Goal: Use online tool/utility: Utilize a website feature to perform a specific function

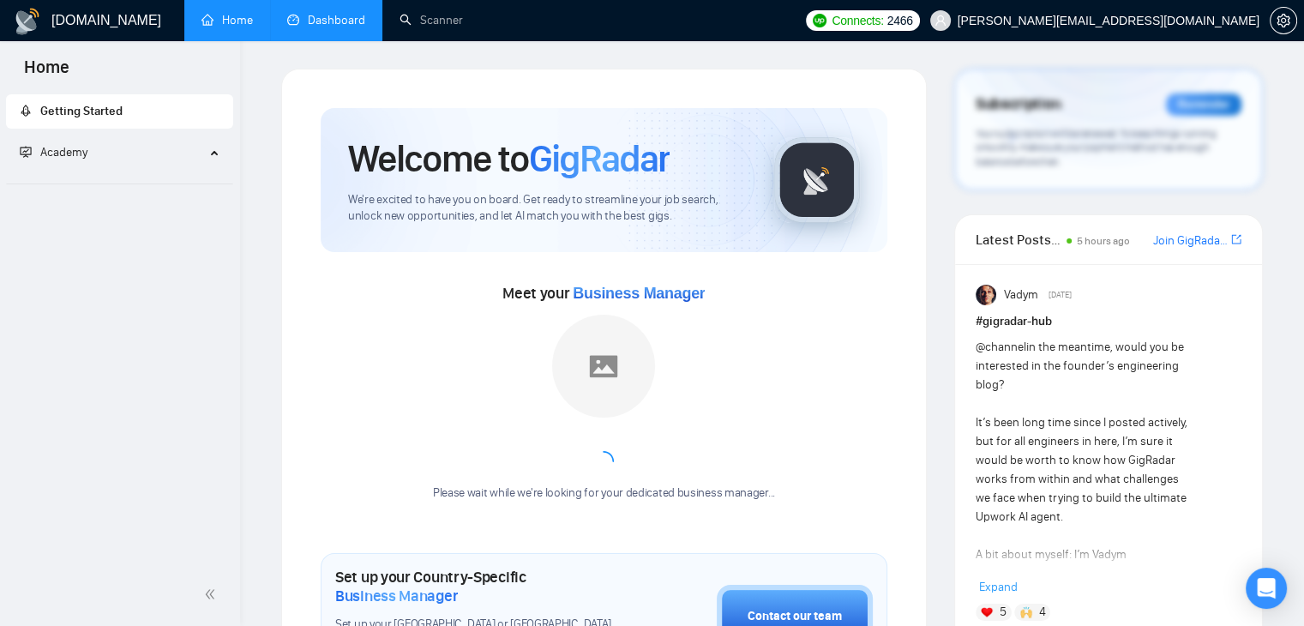
click at [309, 16] on link "Dashboard" at bounding box center [326, 20] width 78 height 15
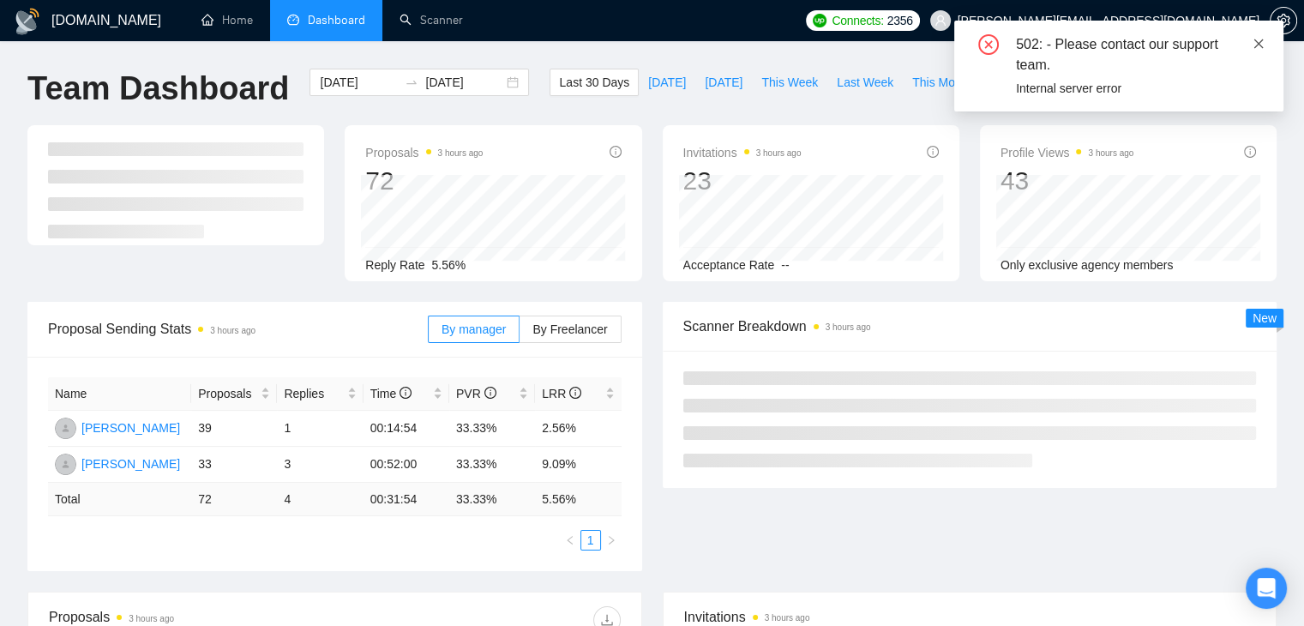
click at [1258, 44] on icon "close" at bounding box center [1258, 43] width 9 height 9
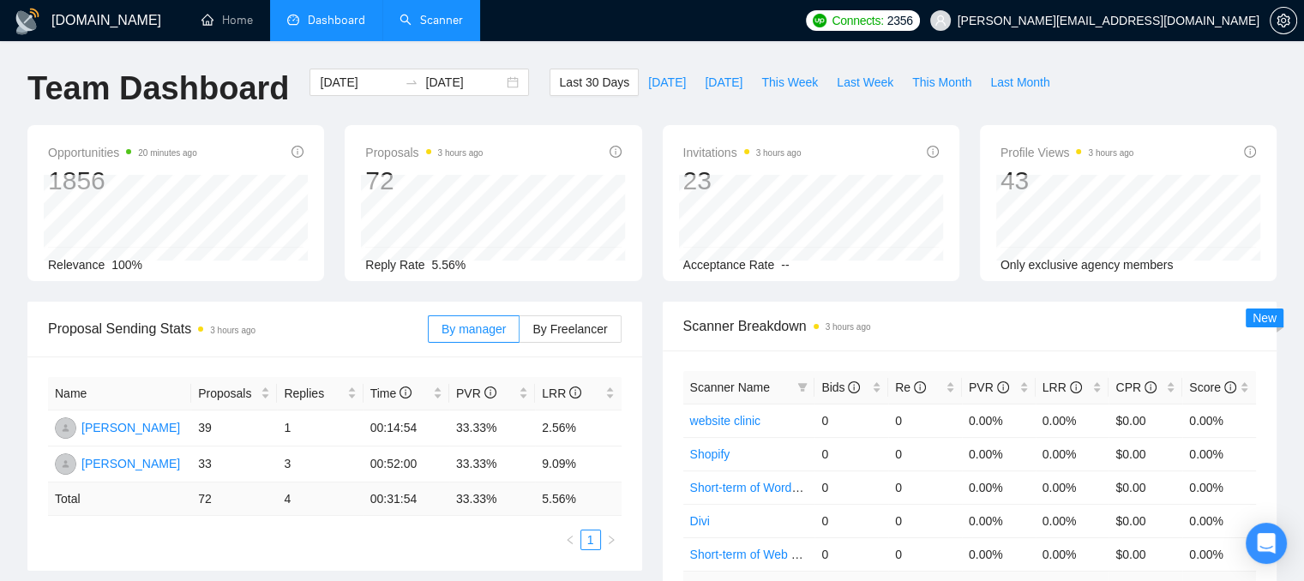
click at [416, 15] on link "Scanner" at bounding box center [430, 20] width 63 height 15
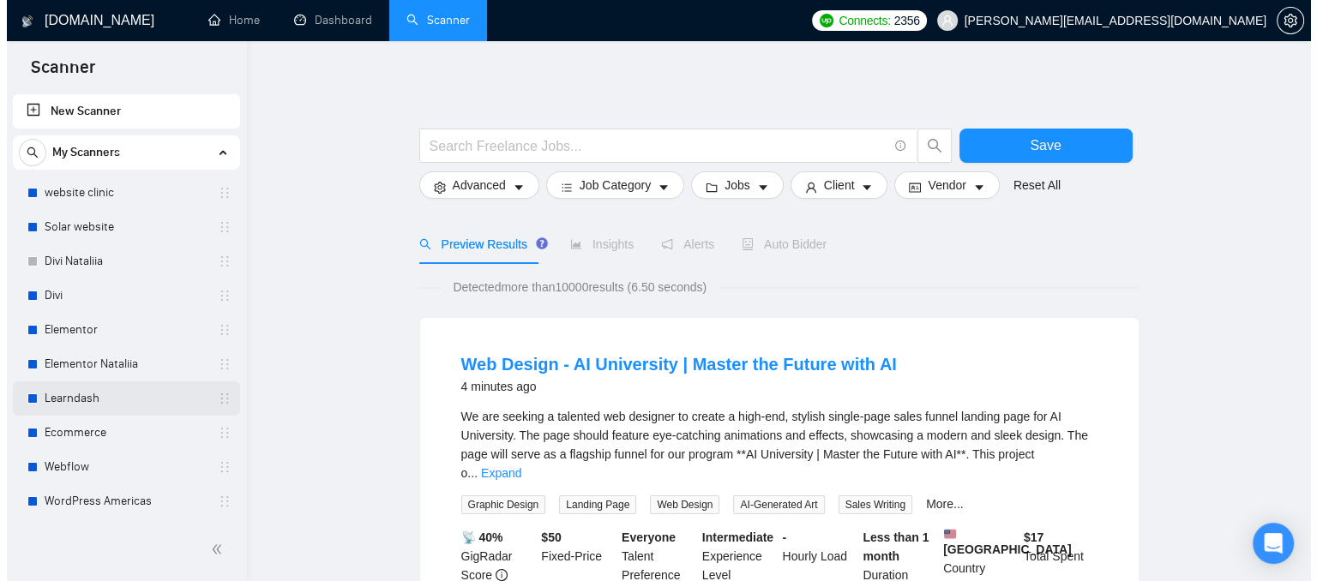
scroll to position [137, 0]
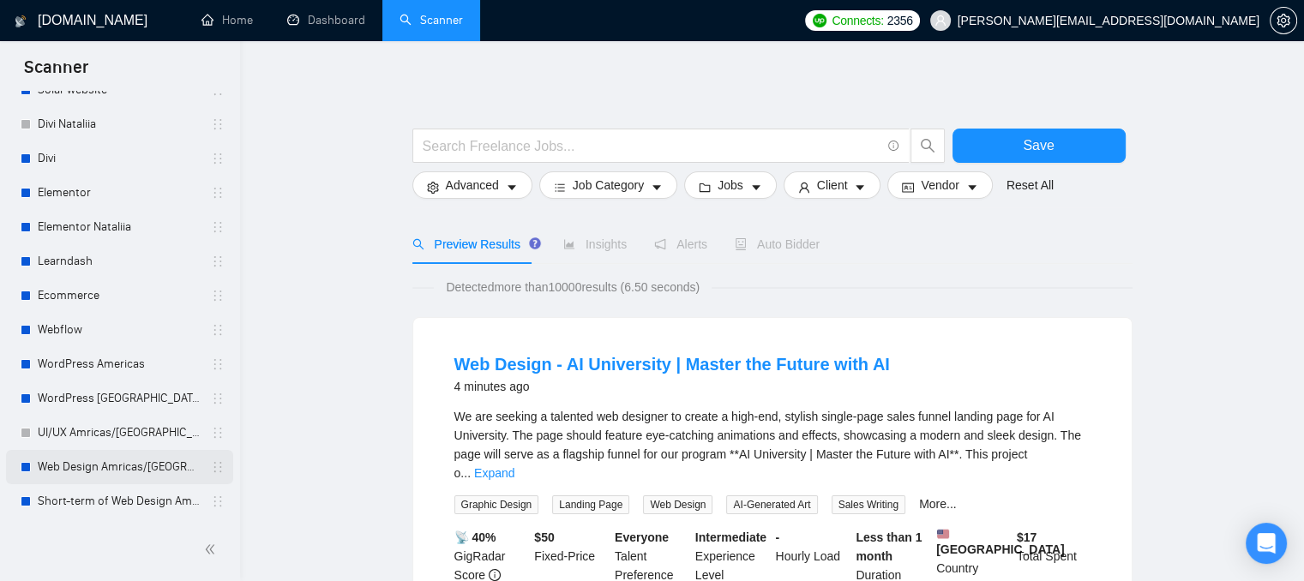
click at [58, 458] on link "Web Design Amricas/Europe" at bounding box center [119, 467] width 163 height 34
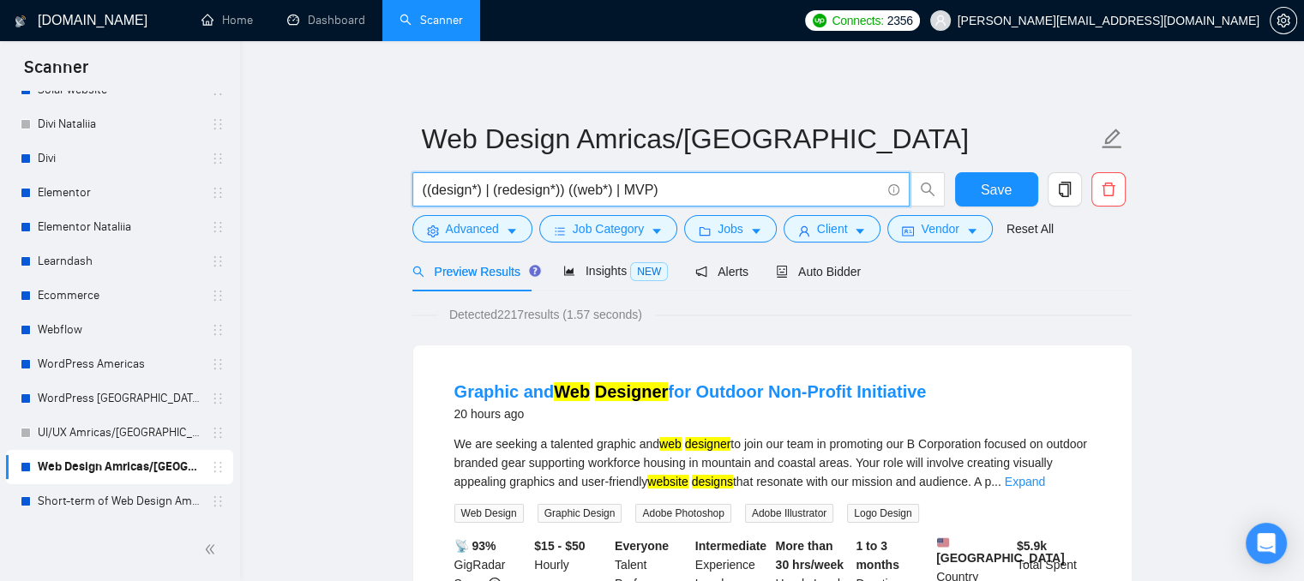
click at [450, 192] on input "((design*) | (redesign*)) ((web*) | MVP)" at bounding box center [652, 189] width 458 height 21
click at [475, 189] on input "((design*) | (redesign*)) ((web*) | MVP)" at bounding box center [652, 189] width 458 height 21
click at [485, 193] on input "((design*) | (redesign*)) ((web*) | MVP)" at bounding box center [652, 189] width 458 height 21
click at [689, 183] on input "((design*) | (redesign*)) ((web*) | MVP)" at bounding box center [652, 189] width 458 height 21
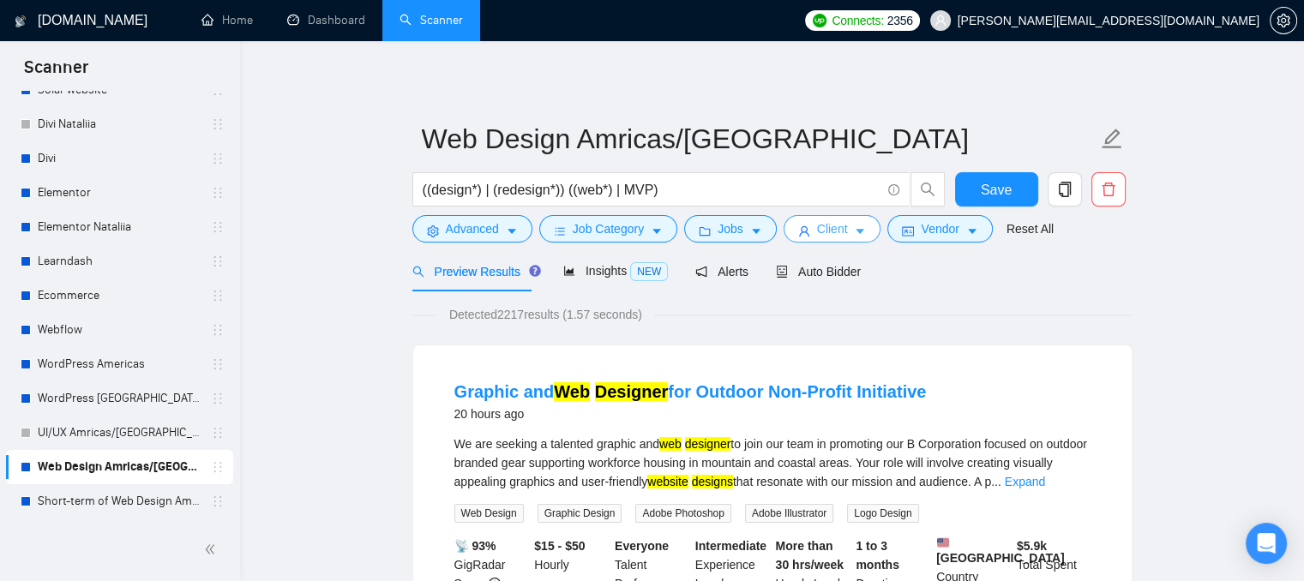
click at [798, 234] on icon "user" at bounding box center [804, 231] width 12 height 12
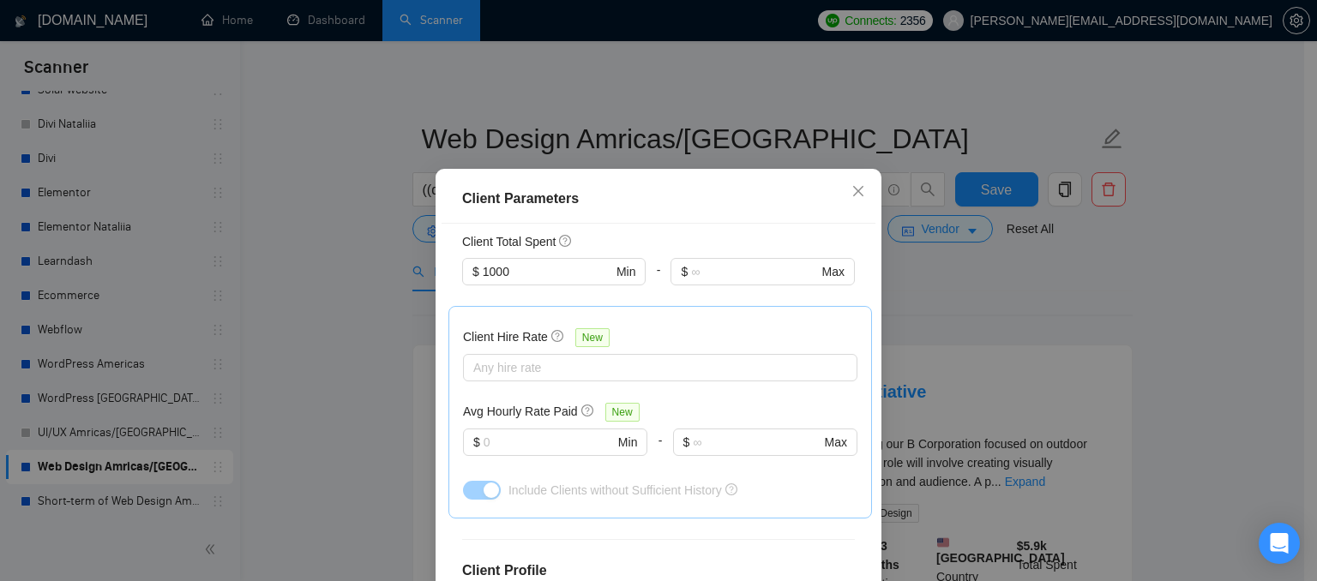
scroll to position [506, 0]
click at [500, 431] on input "text" at bounding box center [548, 440] width 130 height 19
click at [852, 198] on icon "close" at bounding box center [858, 191] width 14 height 14
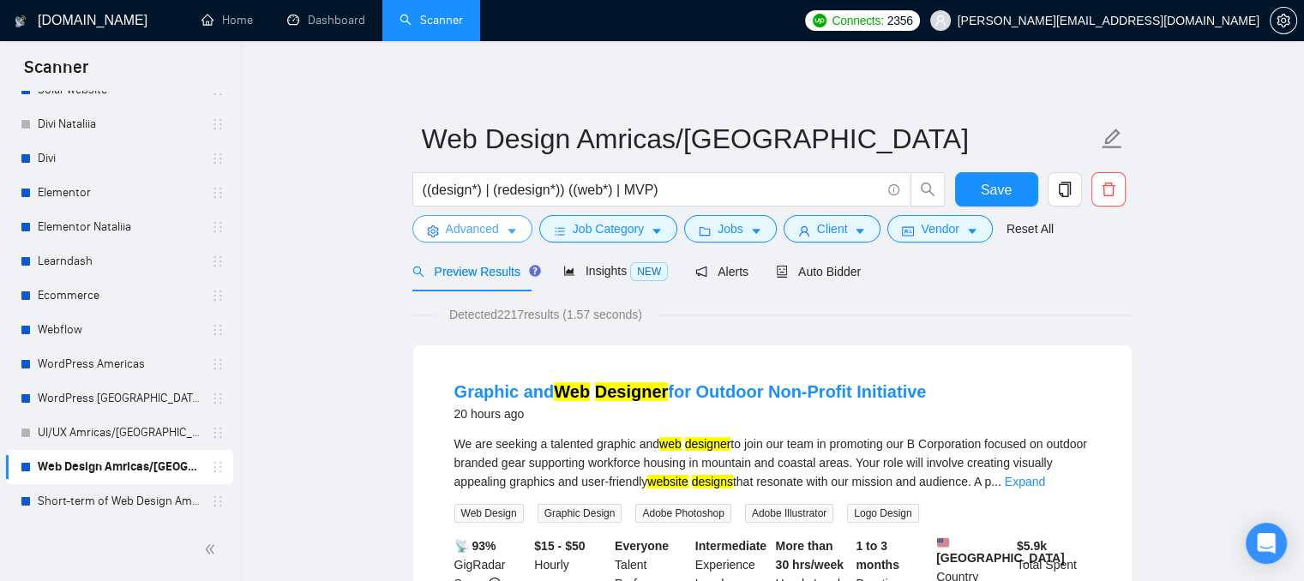
click at [500, 237] on button "Advanced" at bounding box center [472, 228] width 120 height 27
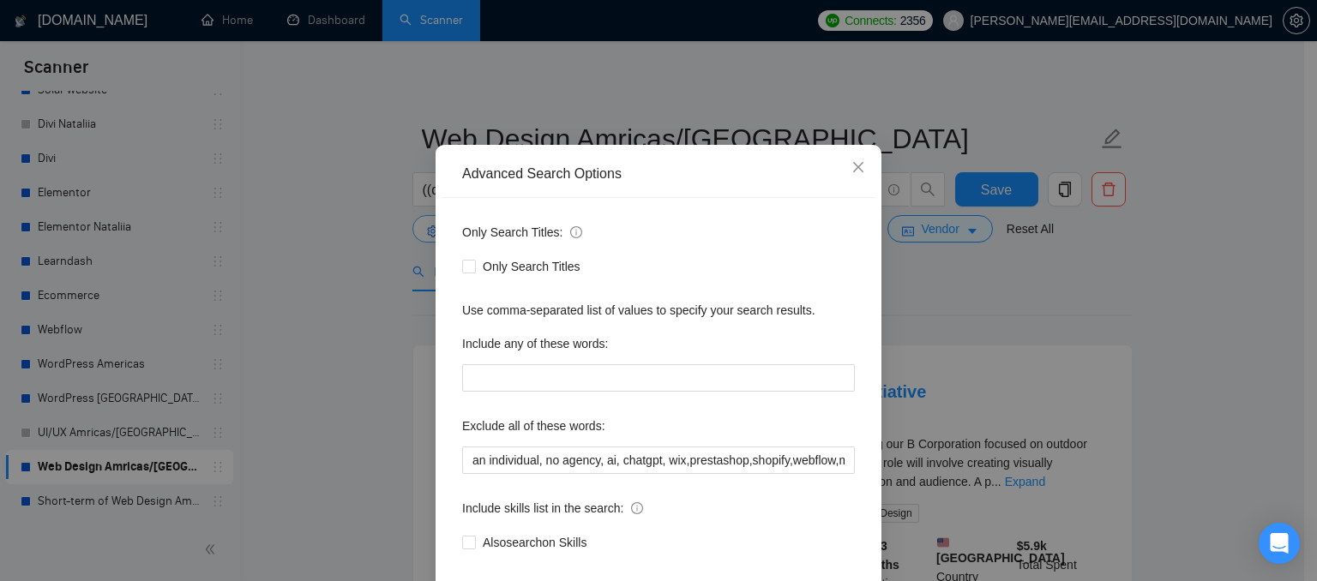
scroll to position [51, 0]
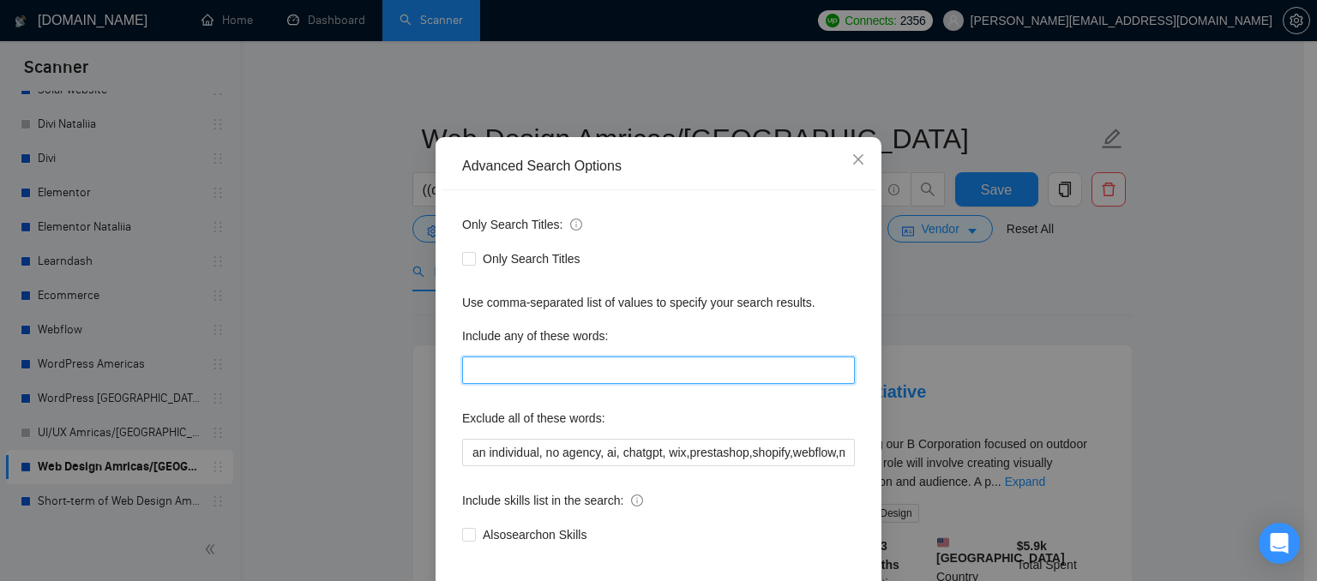
click at [635, 372] on input "text" at bounding box center [658, 370] width 393 height 27
click at [853, 161] on icon "close" at bounding box center [858, 159] width 10 height 10
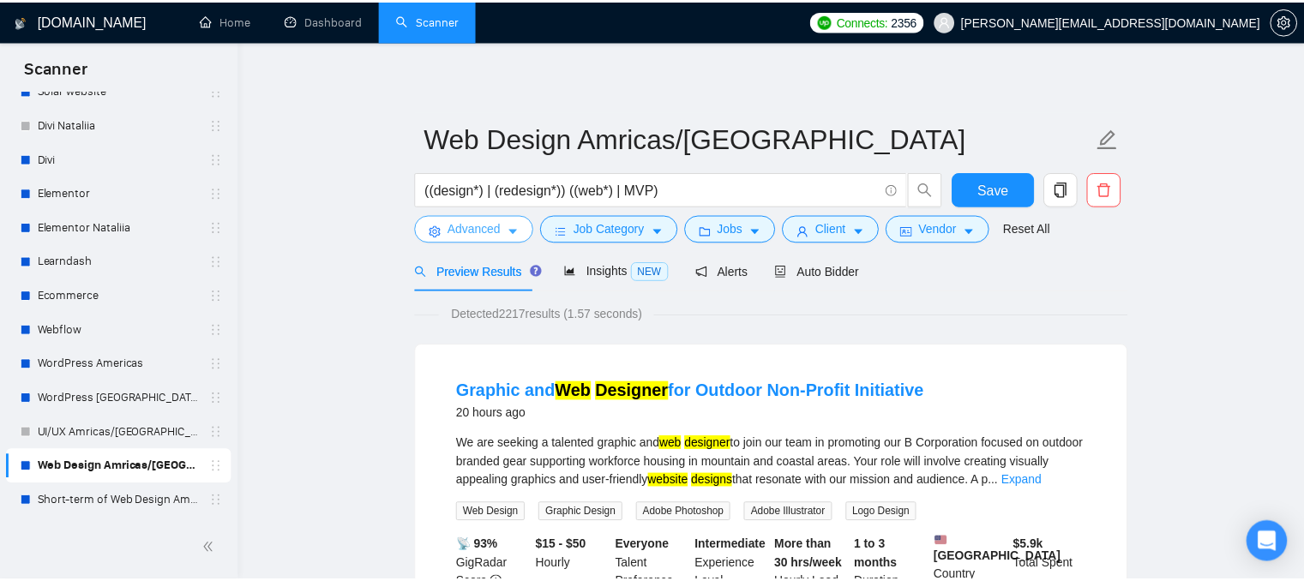
scroll to position [0, 0]
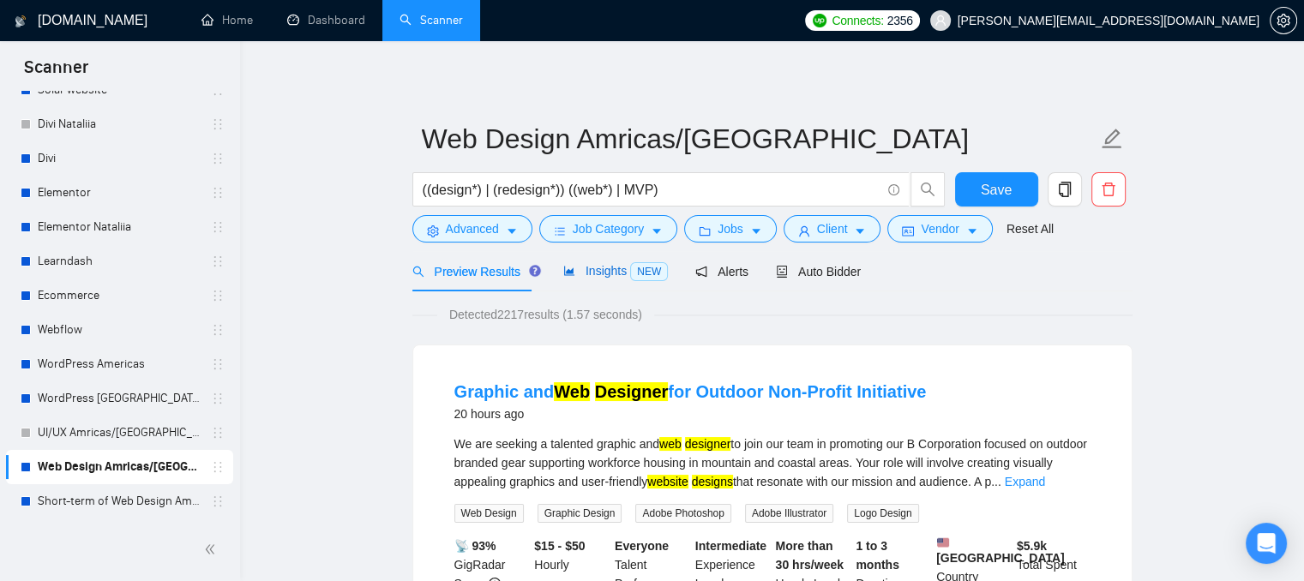
click at [599, 274] on span "Insights NEW" at bounding box center [615, 271] width 105 height 14
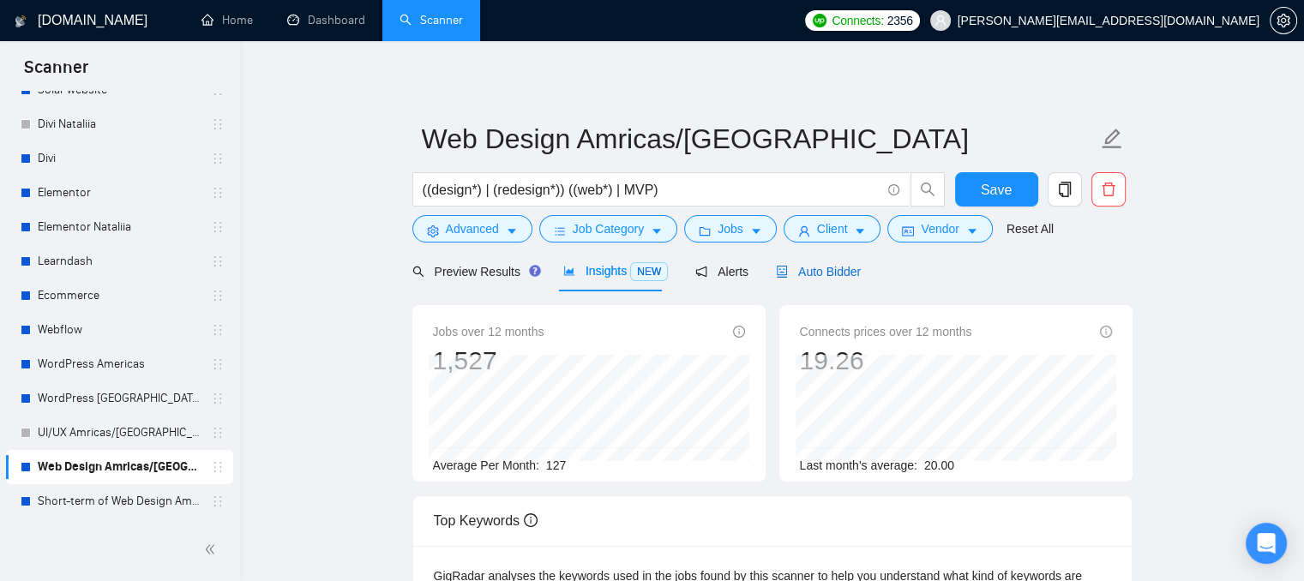
click at [821, 265] on span "Auto Bidder" at bounding box center [818, 272] width 85 height 14
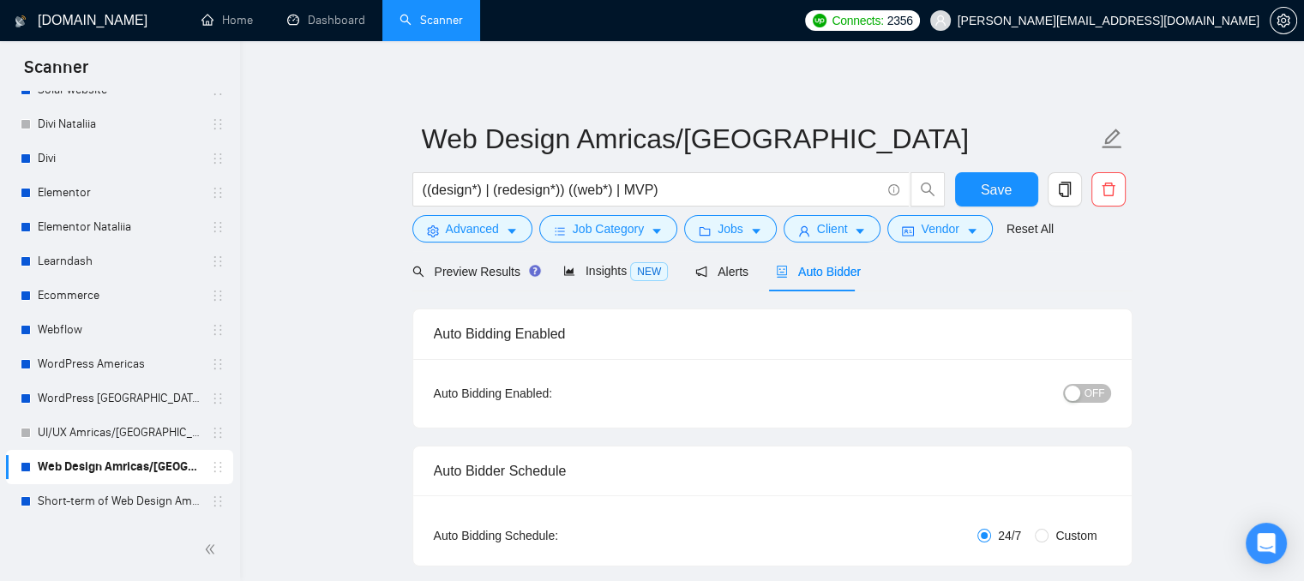
checkbox input "true"
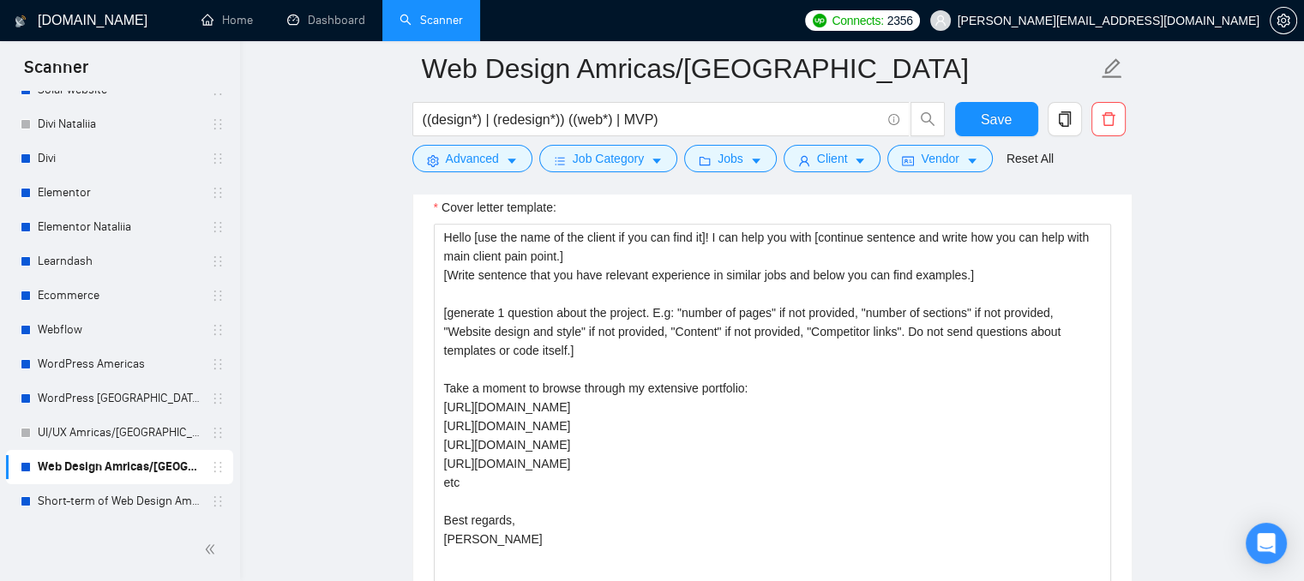
scroll to position [1995, 0]
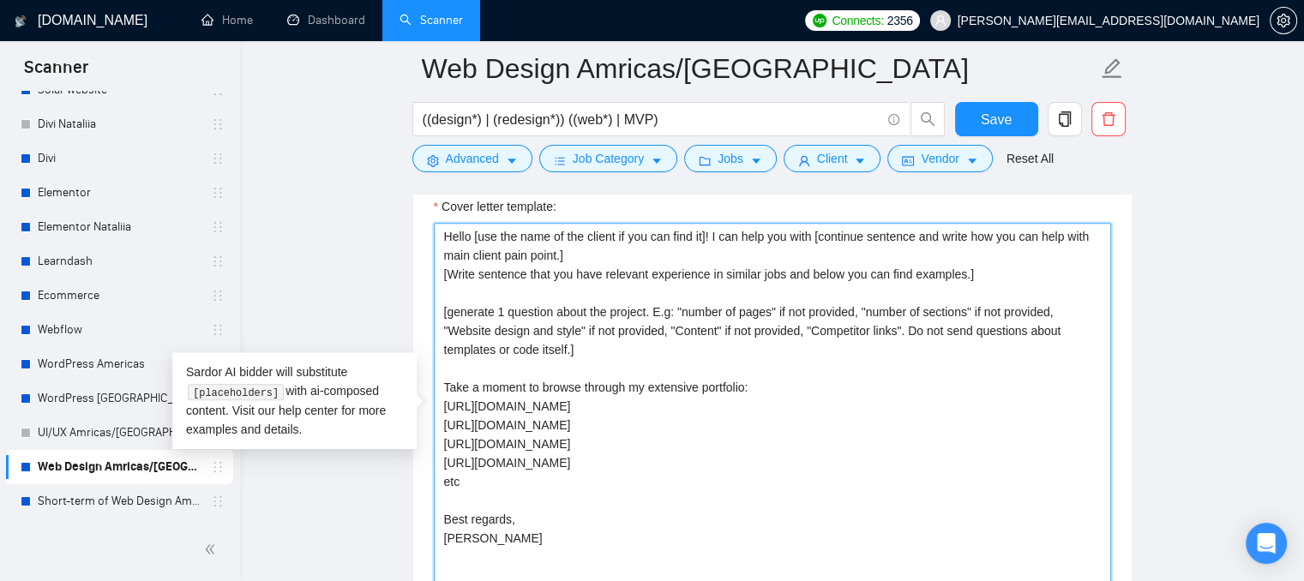
click at [574, 461] on textarea "Hello [use the name of the client if you can find it]! I can help you with [con…" at bounding box center [772, 416] width 677 height 386
click at [648, 405] on textarea "Hello [use the name of the client if you can find it]! I can help you with [con…" at bounding box center [772, 416] width 677 height 386
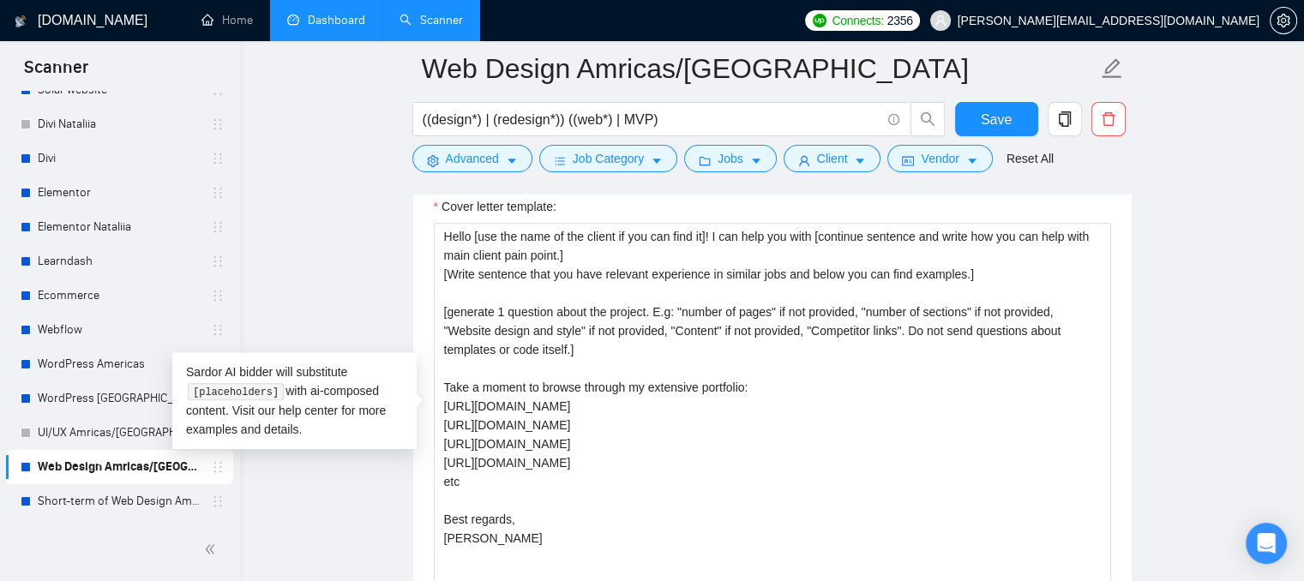
click at [348, 21] on link "Dashboard" at bounding box center [326, 20] width 78 height 15
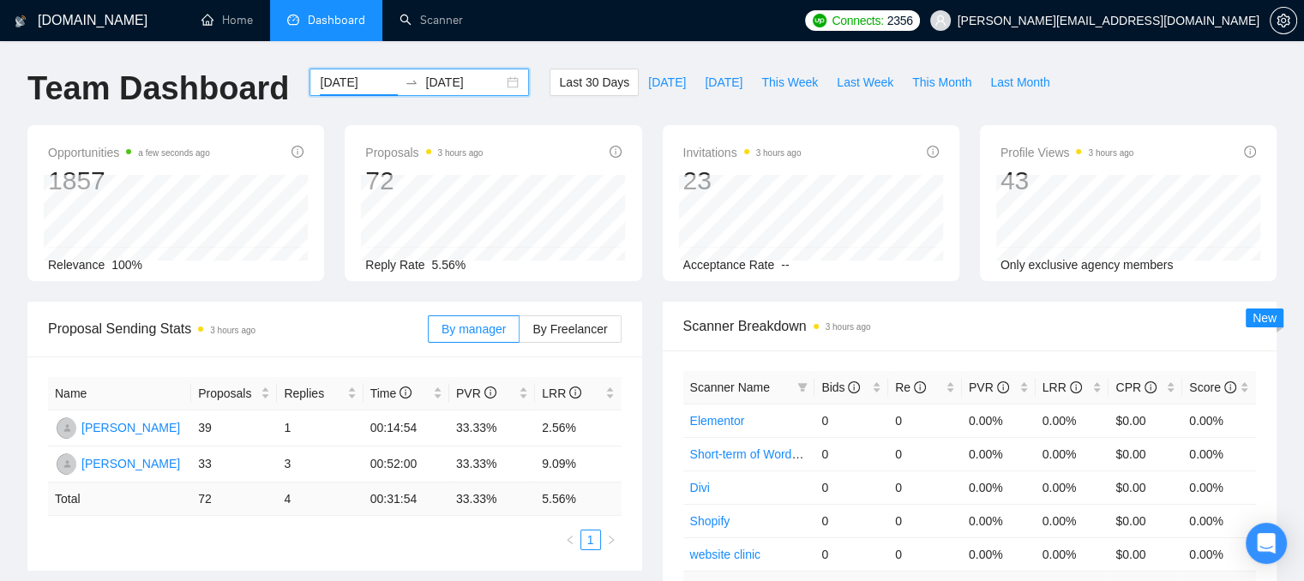
click at [339, 87] on input "[DATE]" at bounding box center [359, 82] width 78 height 19
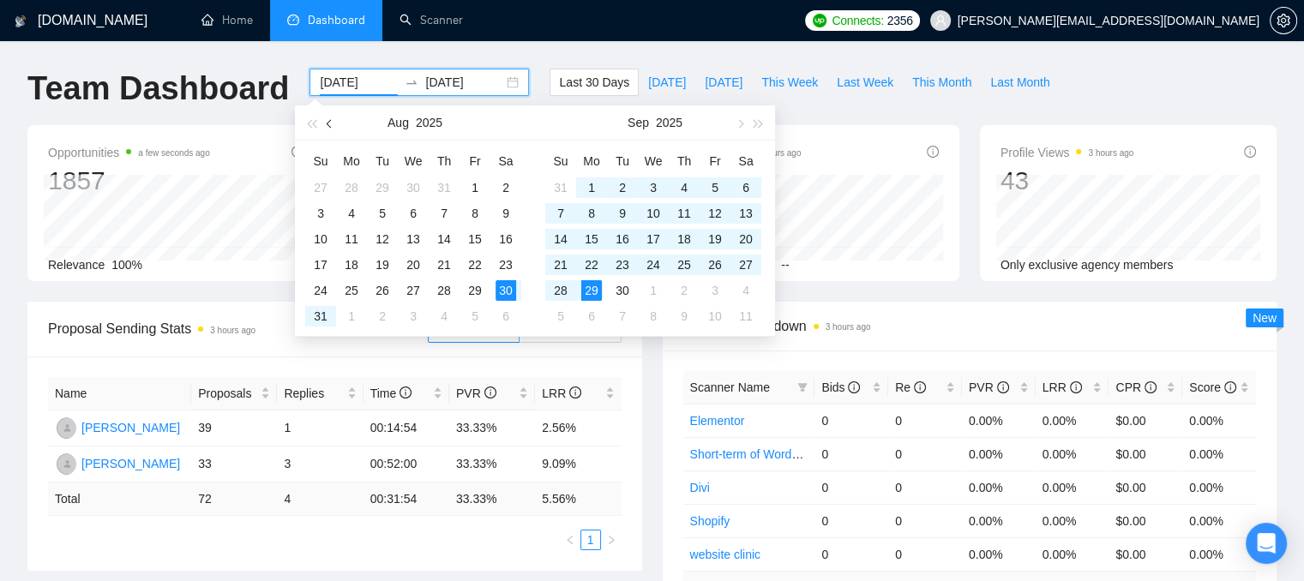
click at [332, 117] on button "button" at bounding box center [330, 122] width 19 height 34
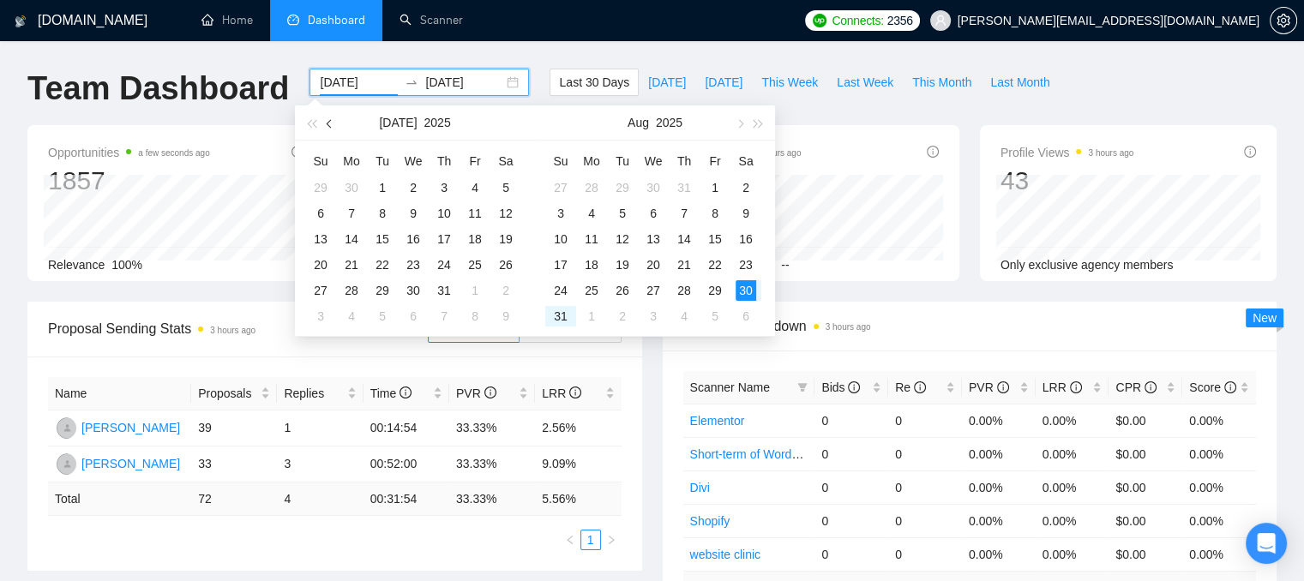
click at [332, 117] on button "button" at bounding box center [330, 122] width 19 height 34
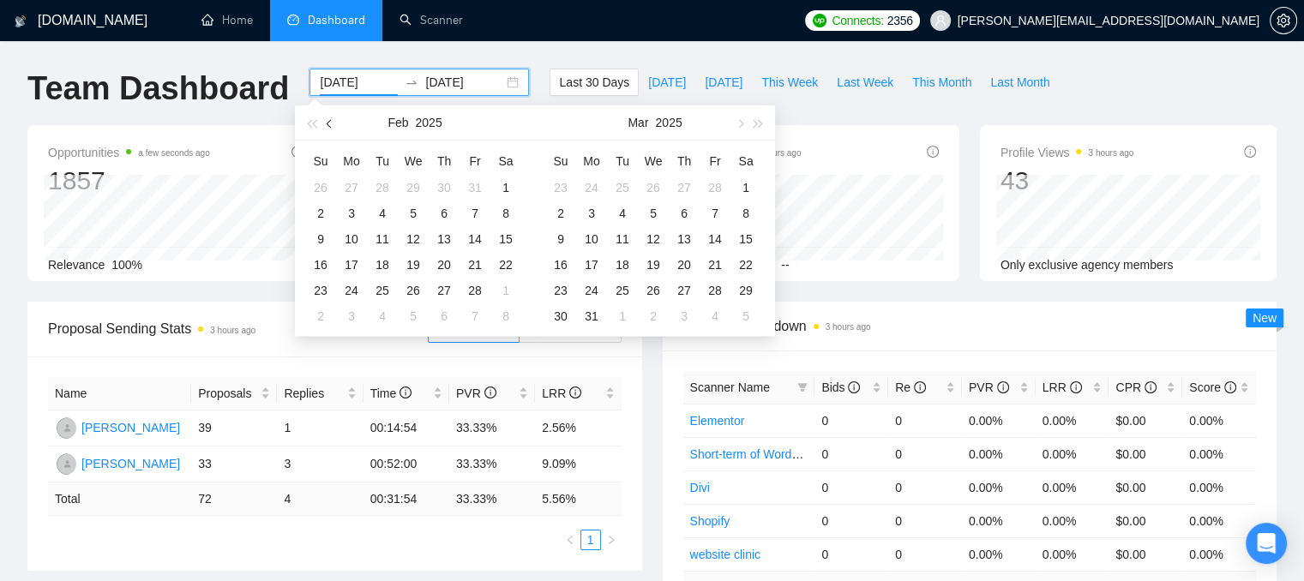
click at [332, 117] on button "button" at bounding box center [330, 122] width 19 height 34
type input "2025-01-01"
click at [408, 183] on div "1" at bounding box center [413, 187] width 21 height 21
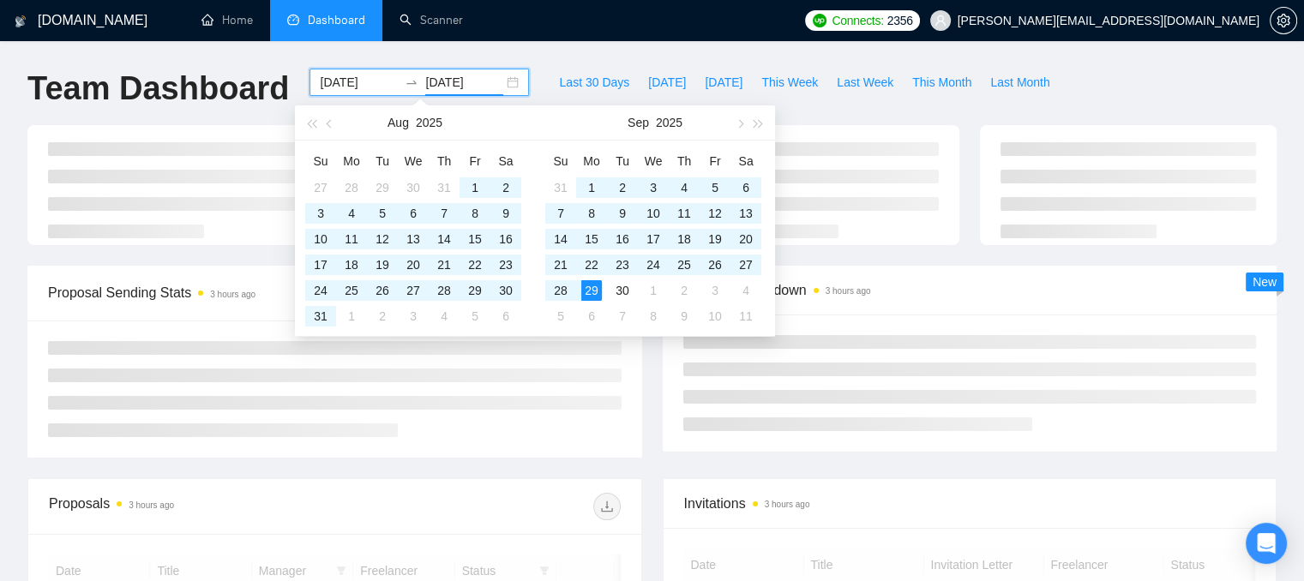
type input "[DATE]"
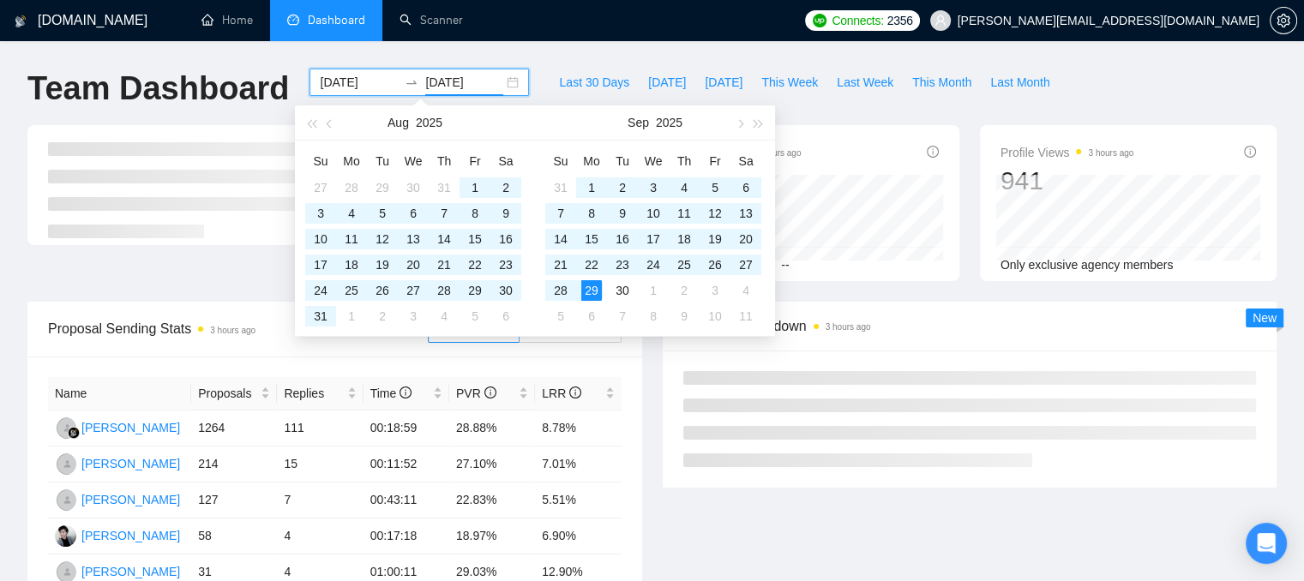
click at [1095, 93] on div "Team Dashboard 2025-01-01 2025-09-29 Last 30 Days Today Yesterday This Week Las…" at bounding box center [651, 97] width 1269 height 57
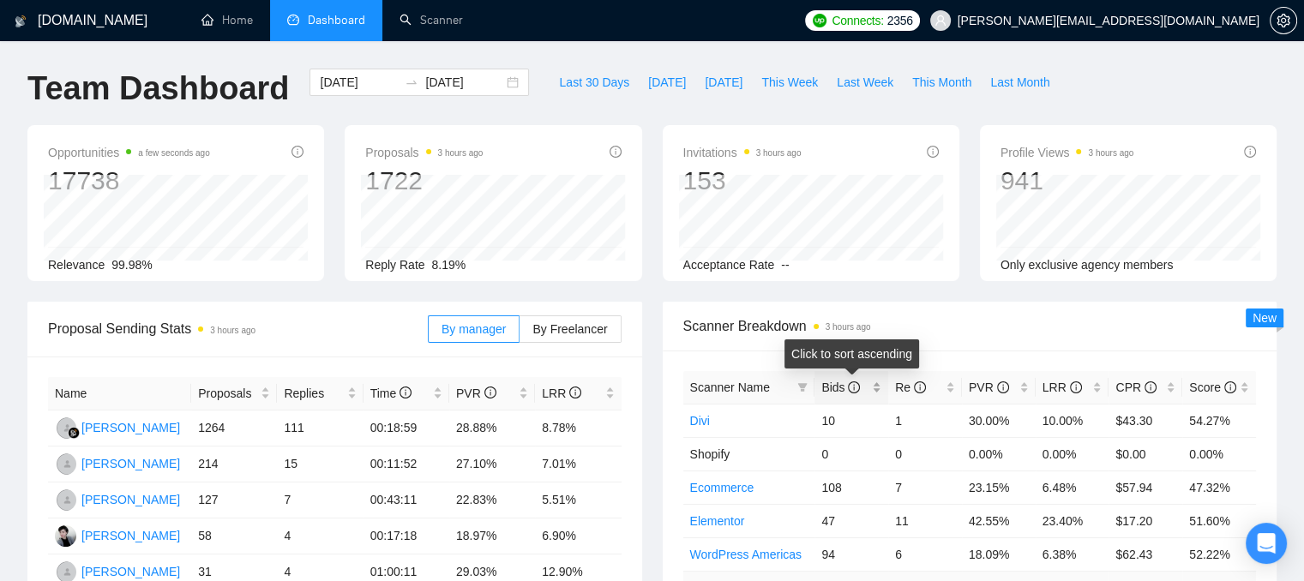
click at [878, 392] on div "Bids" at bounding box center [851, 387] width 60 height 19
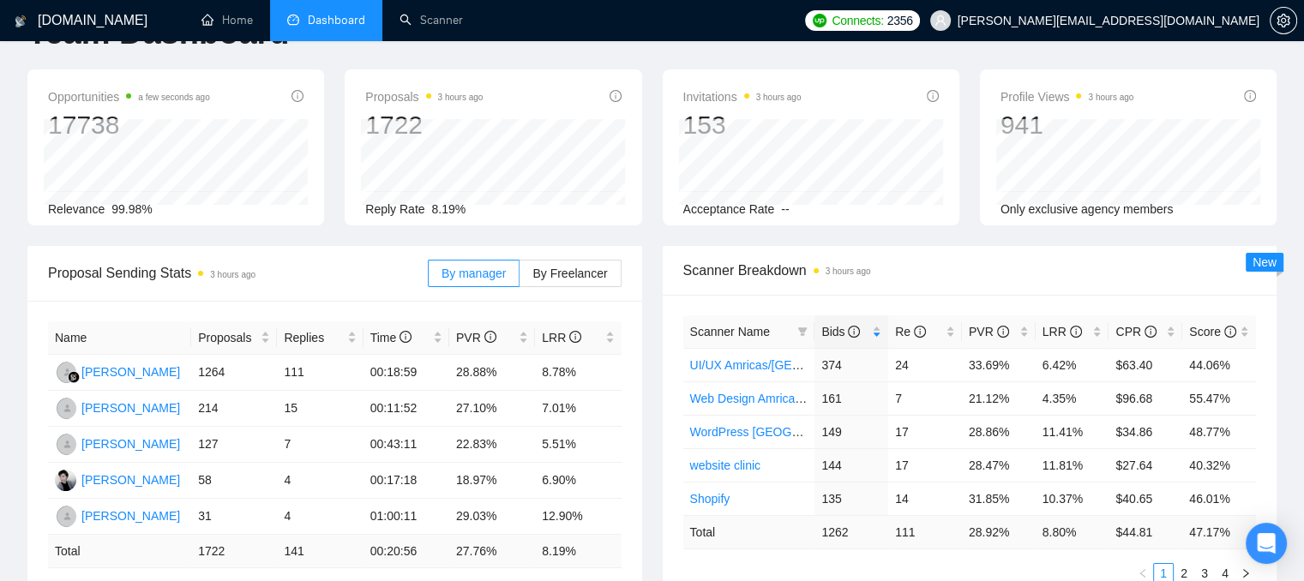
scroll to position [171, 0]
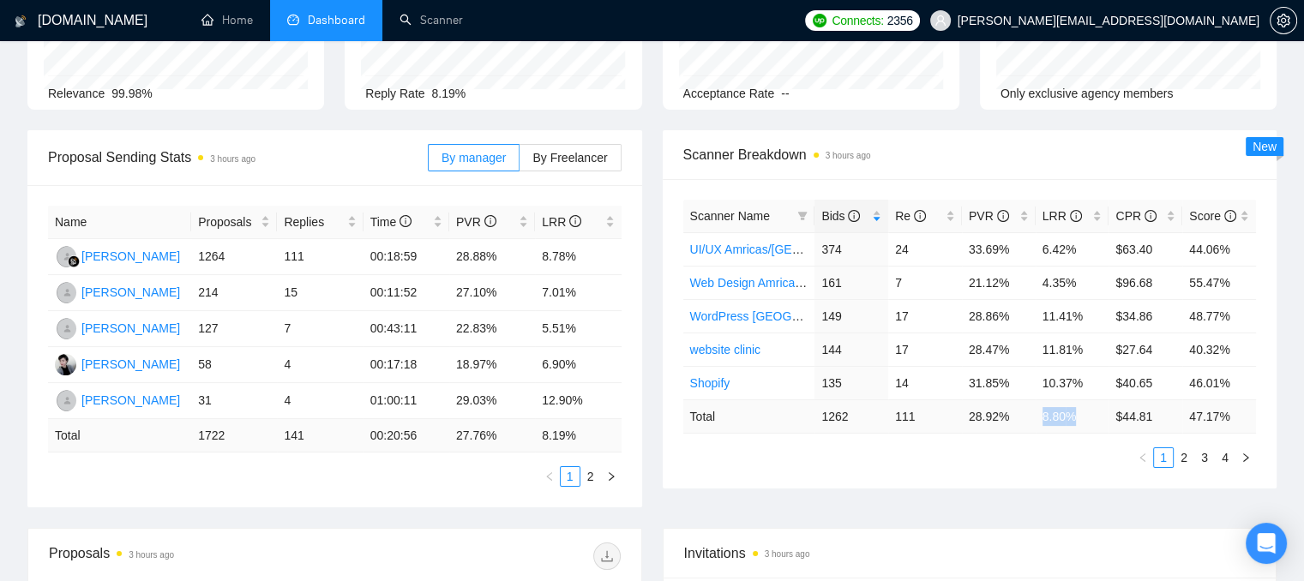
drag, startPoint x: 1047, startPoint y: 416, endPoint x: 1080, endPoint y: 413, distance: 33.5
click at [1080, 413] on td "8.80 %" at bounding box center [1072, 415] width 74 height 33
click at [1098, 219] on div "LRR" at bounding box center [1072, 216] width 60 height 19
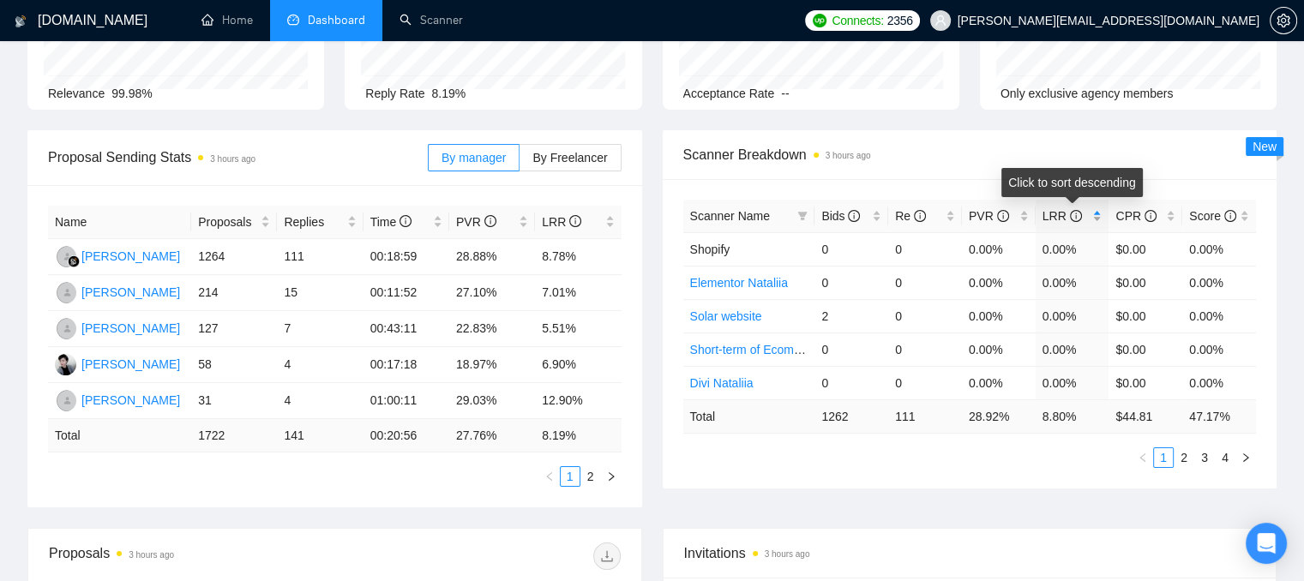
click at [1097, 219] on div "LRR" at bounding box center [1072, 216] width 60 height 19
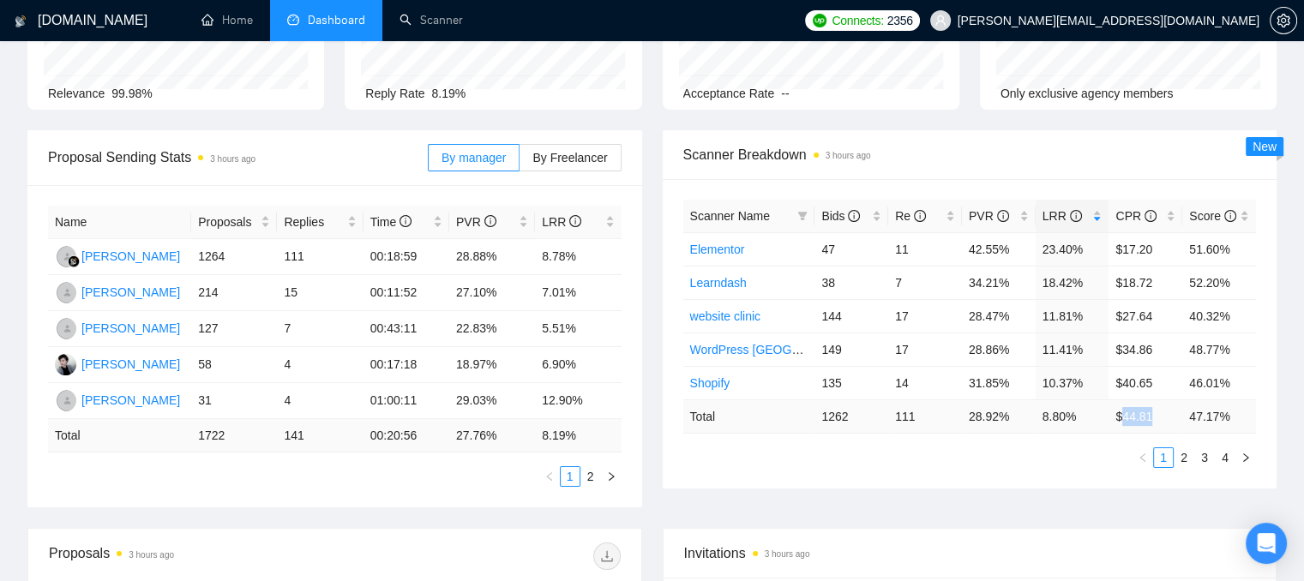
drag, startPoint x: 1159, startPoint y: 409, endPoint x: 1119, endPoint y: 416, distance: 40.9
click at [1119, 416] on td "$ 44.81" at bounding box center [1145, 415] width 74 height 33
drag, startPoint x: 918, startPoint y: 409, endPoint x: 888, endPoint y: 420, distance: 32.0
click at [888, 420] on td "111" at bounding box center [925, 415] width 74 height 33
click at [991, 429] on td "28.92 %" at bounding box center [999, 415] width 74 height 33
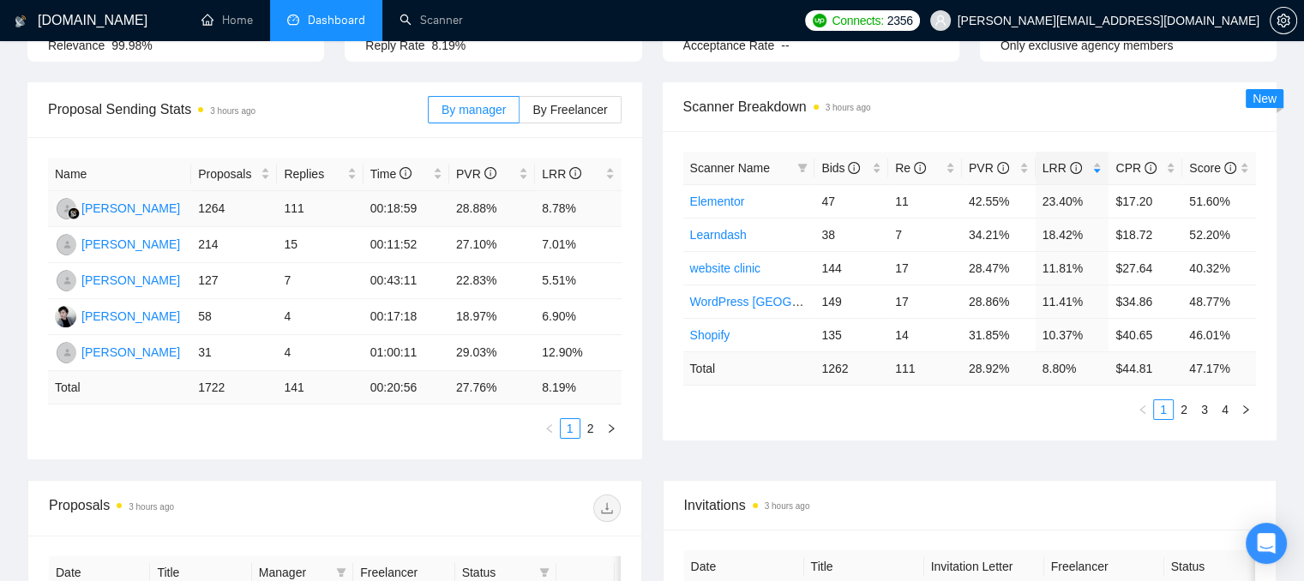
scroll to position [257, 0]
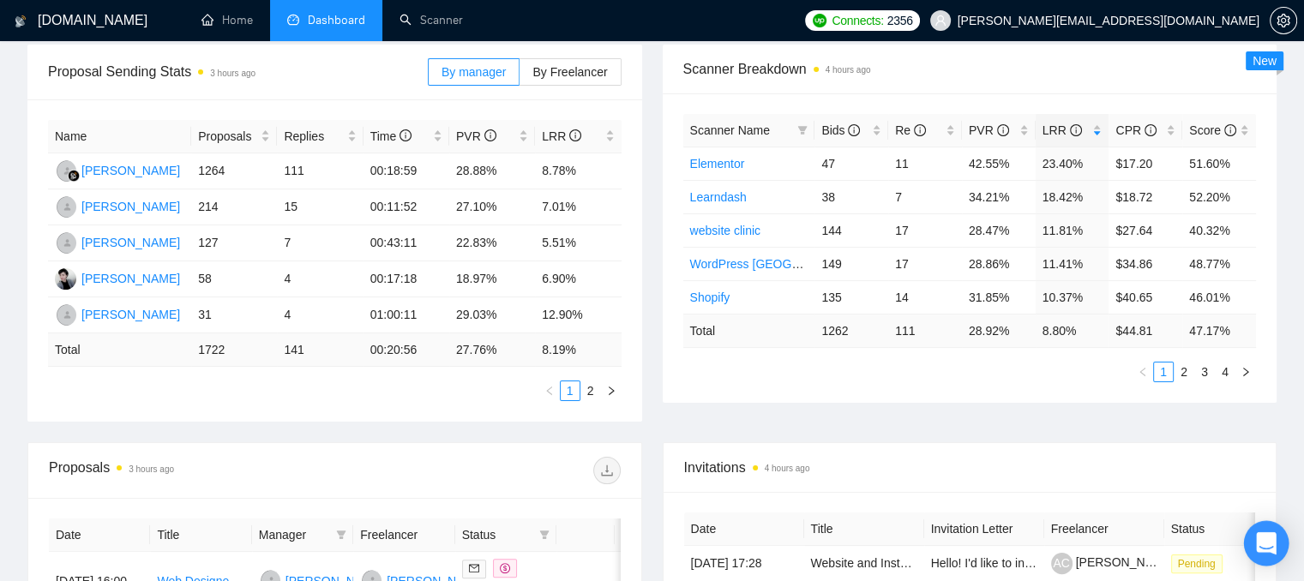
click at [1262, 546] on icon "Open Intercom Messenger" at bounding box center [1266, 543] width 22 height 22
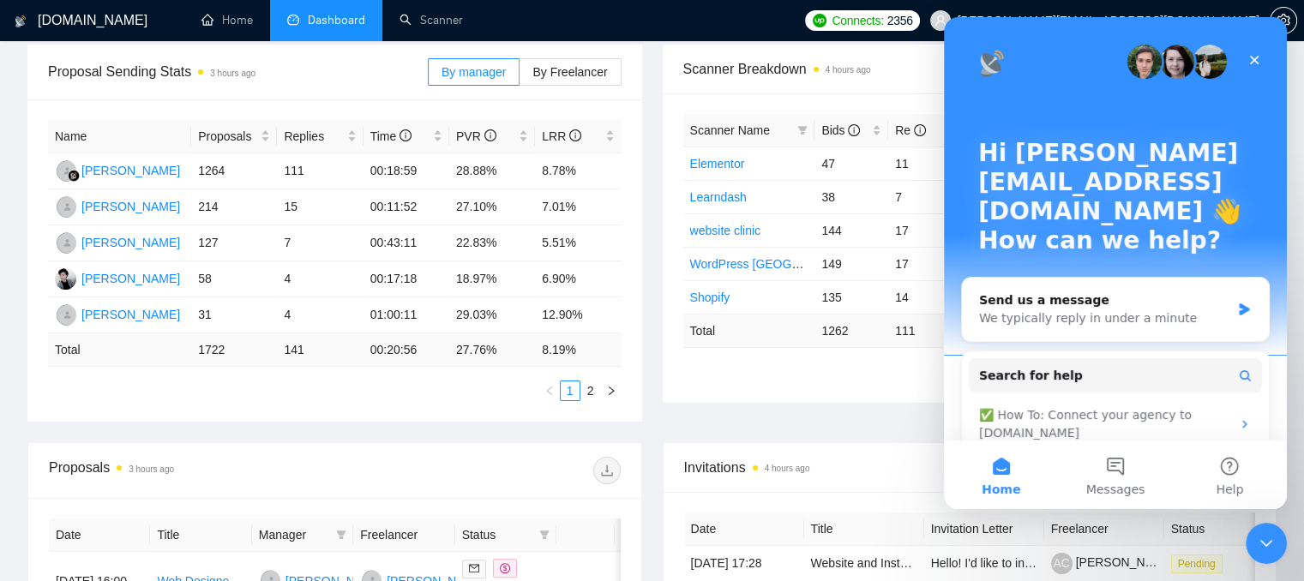
scroll to position [0, 0]
click at [1105, 464] on button "Messages" at bounding box center [1115, 475] width 114 height 69
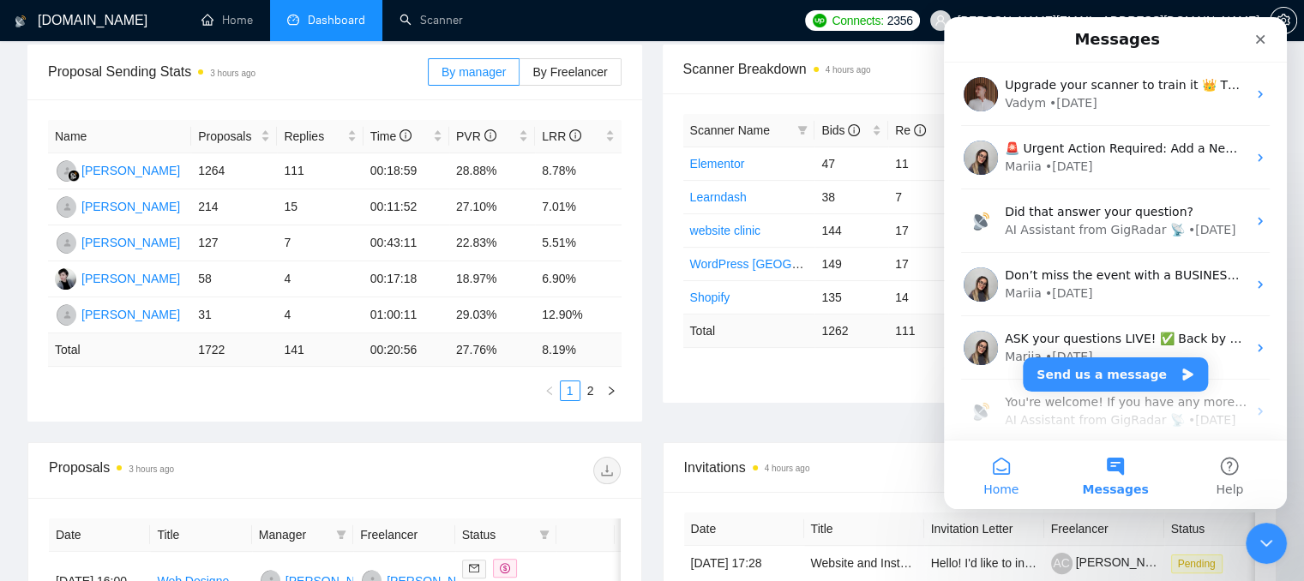
click at [995, 478] on button "Home" at bounding box center [1001, 475] width 114 height 69
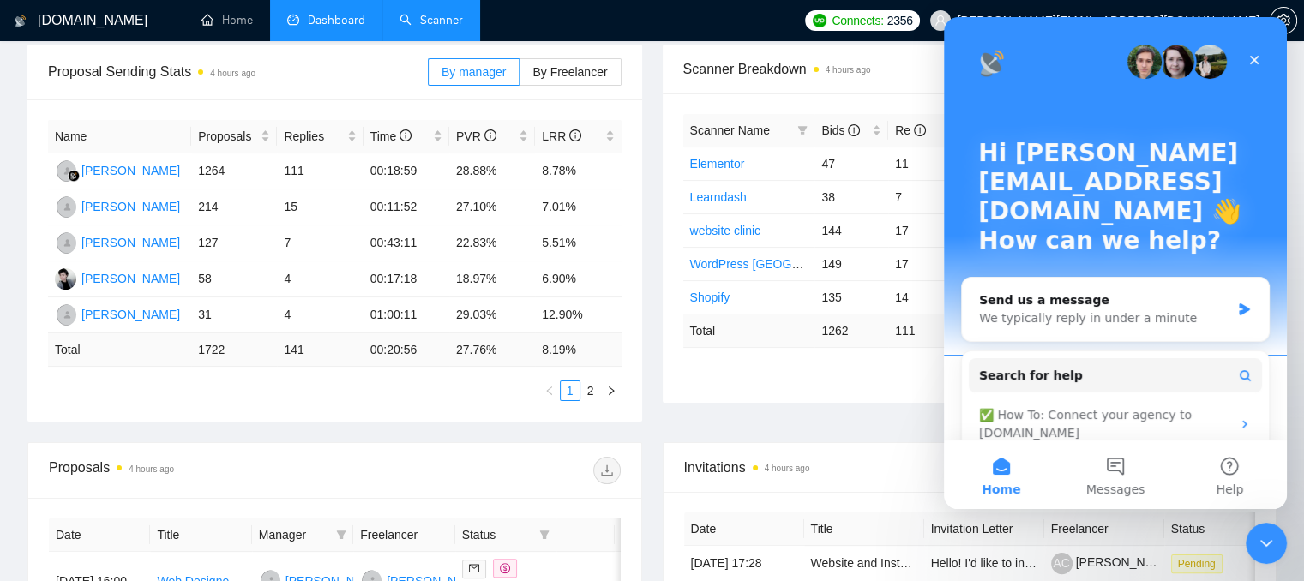
click at [444, 21] on link "Scanner" at bounding box center [430, 20] width 63 height 15
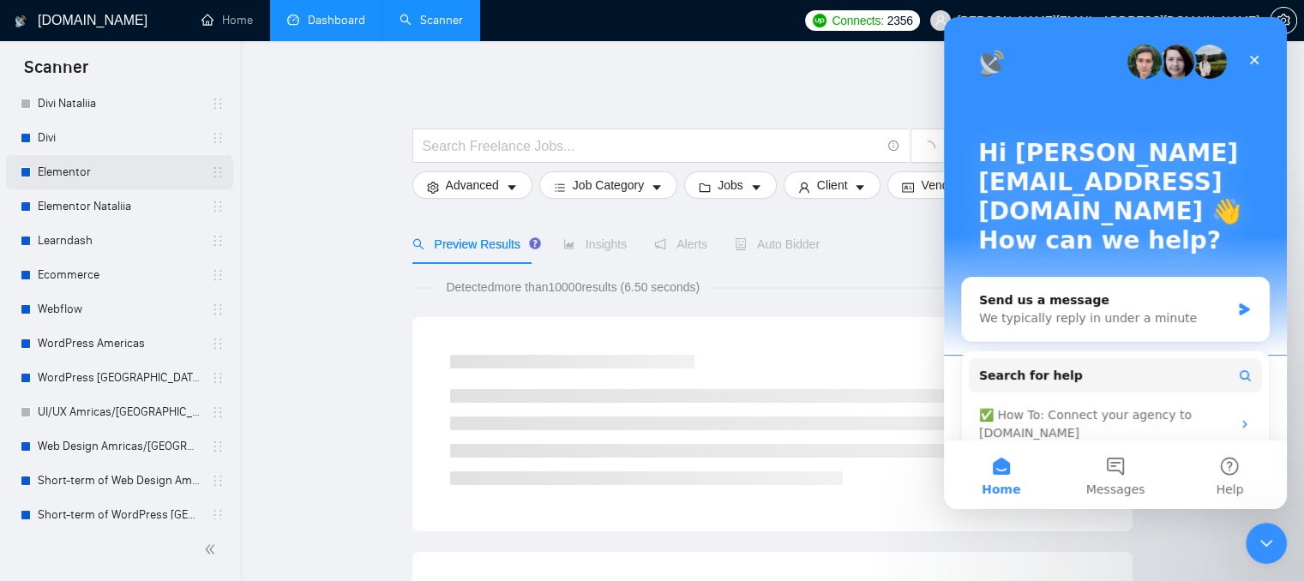
scroll to position [274, 0]
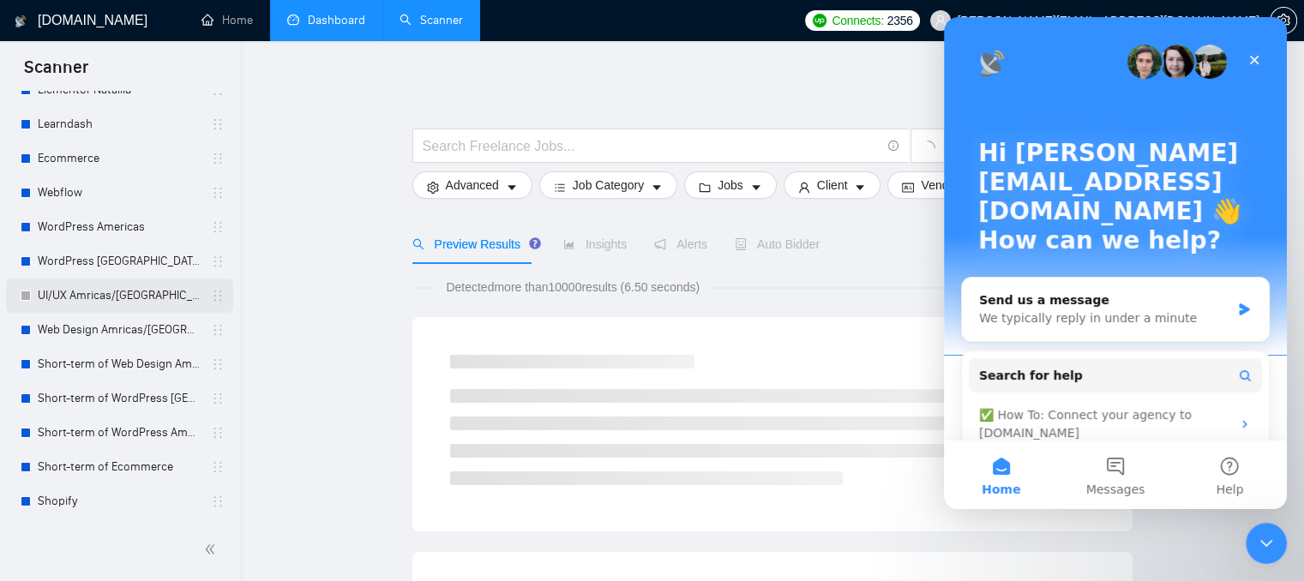
click at [77, 299] on link "UI/UX Amricas/Europe/Israel" at bounding box center [119, 296] width 163 height 34
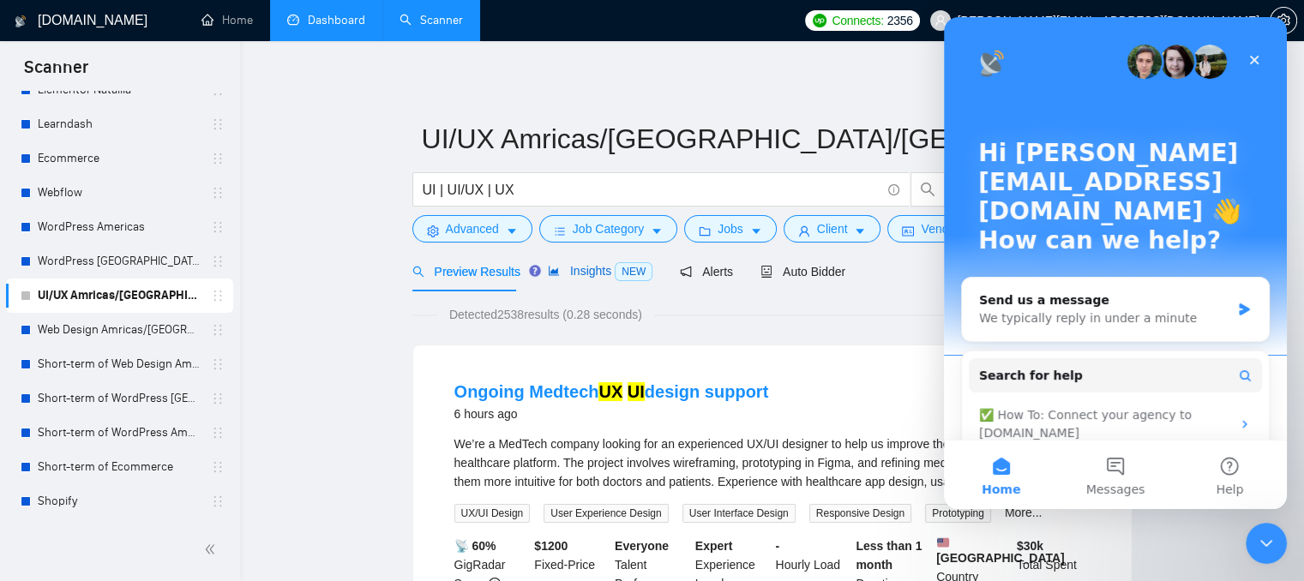
click at [591, 280] on div "Insights NEW" at bounding box center [600, 271] width 105 height 20
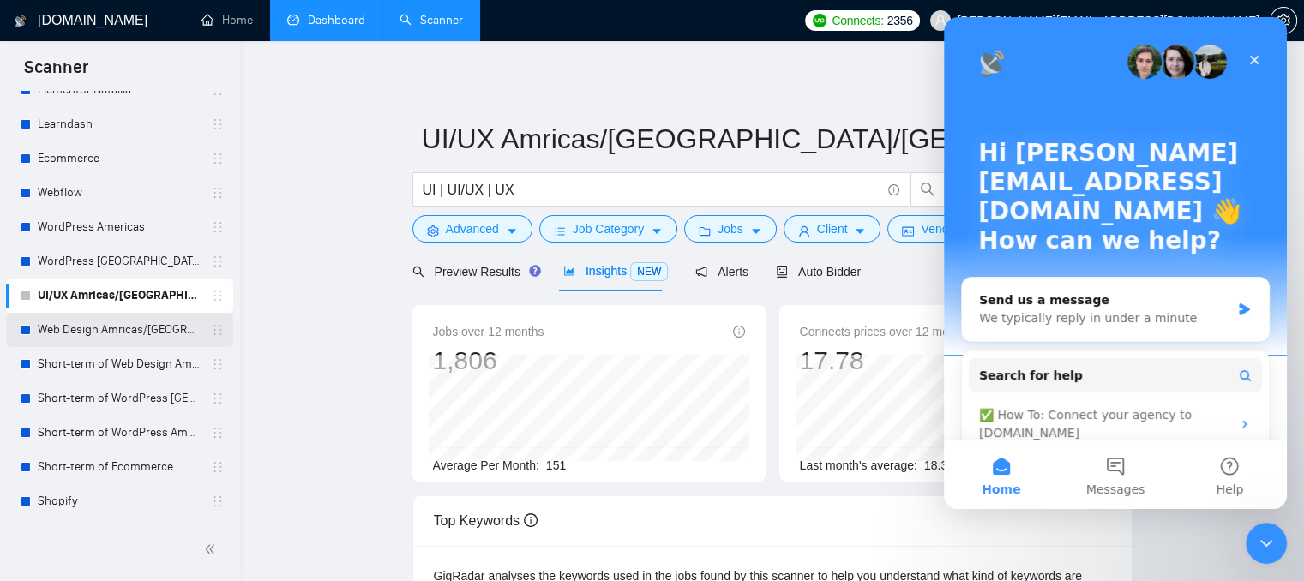
click at [75, 337] on link "Web Design Amricas/Europe" at bounding box center [119, 330] width 163 height 34
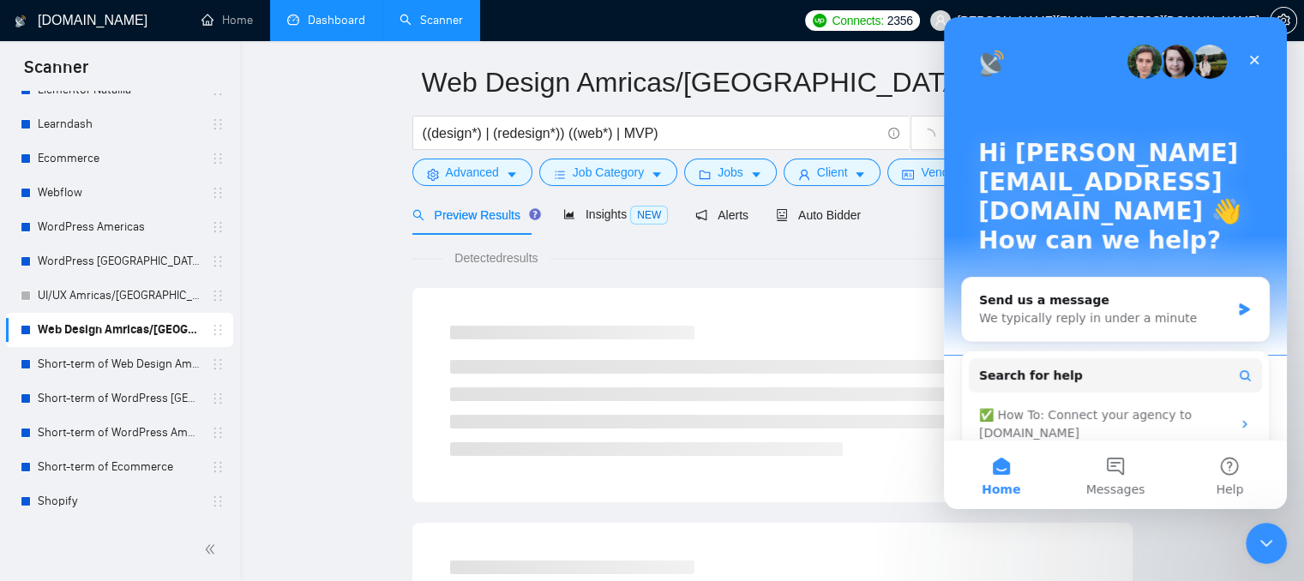
scroll to position [64, 0]
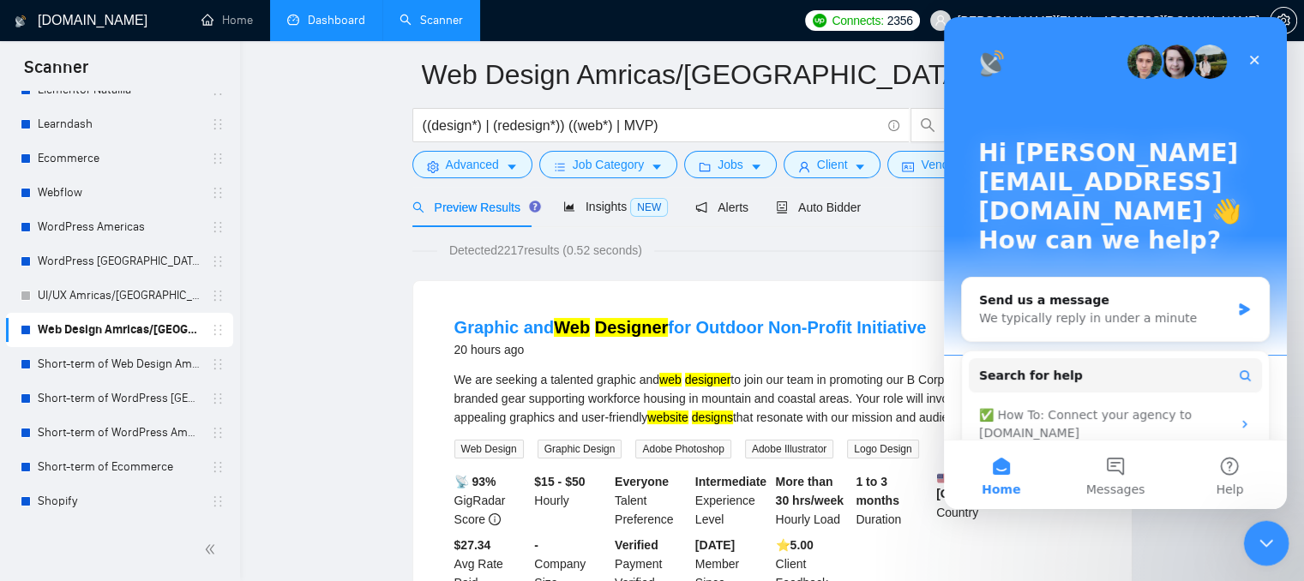
click at [1267, 544] on icon "Close Intercom Messenger" at bounding box center [1263, 541] width 21 height 21
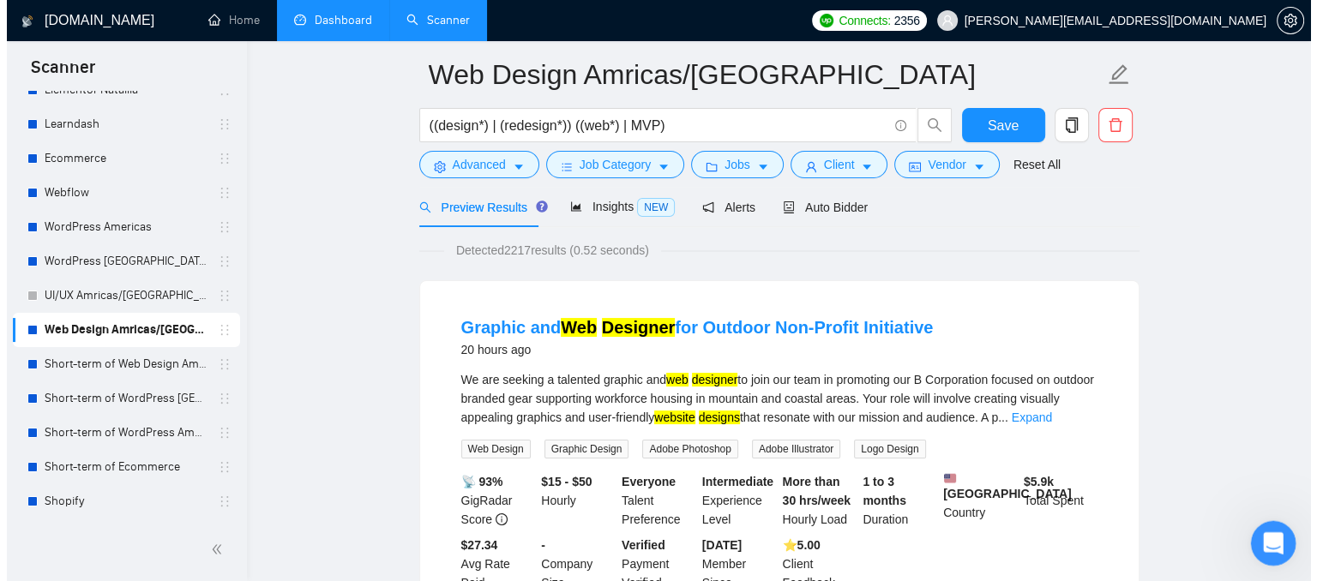
scroll to position [0, 0]
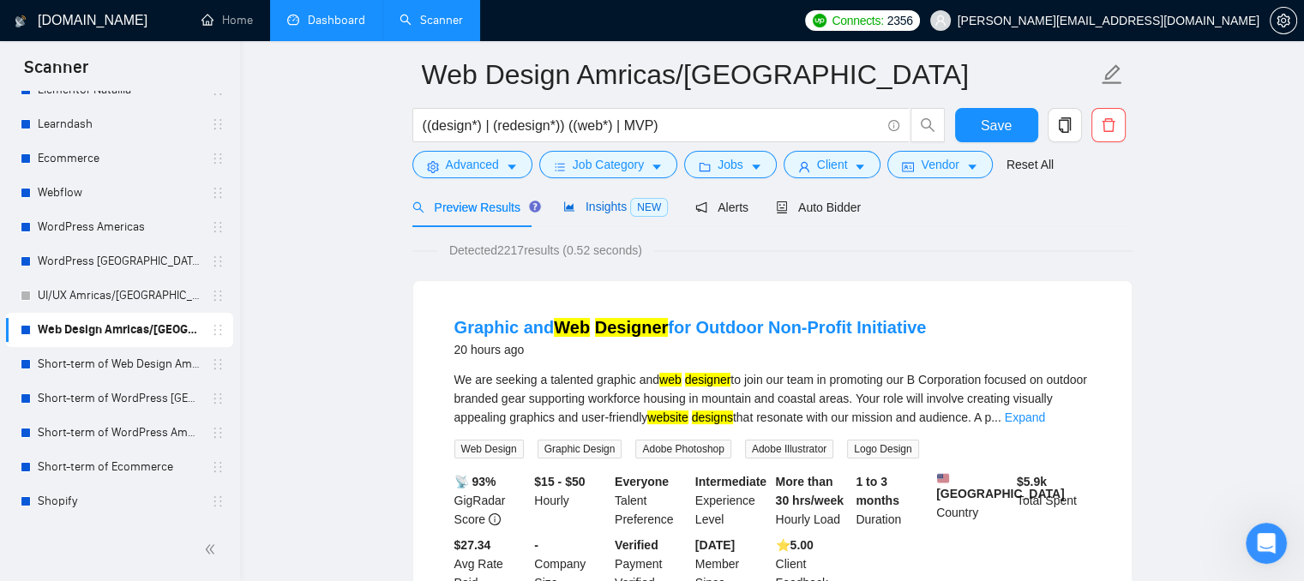
click at [583, 210] on span "Insights NEW" at bounding box center [615, 207] width 105 height 14
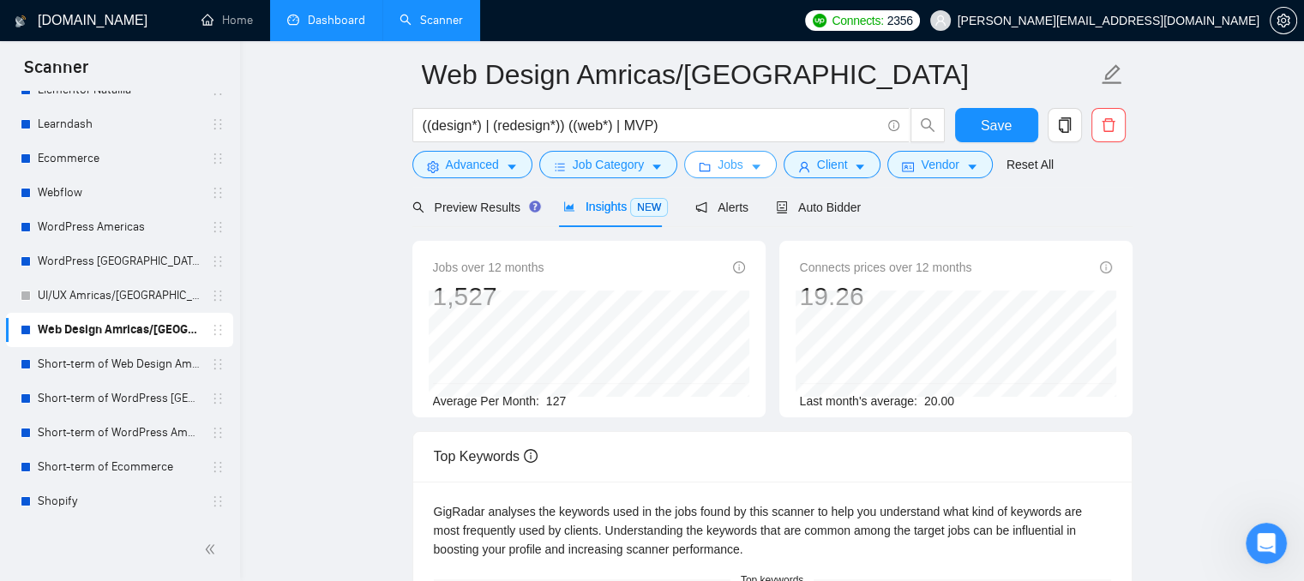
click at [732, 169] on span "Jobs" at bounding box center [730, 164] width 26 height 19
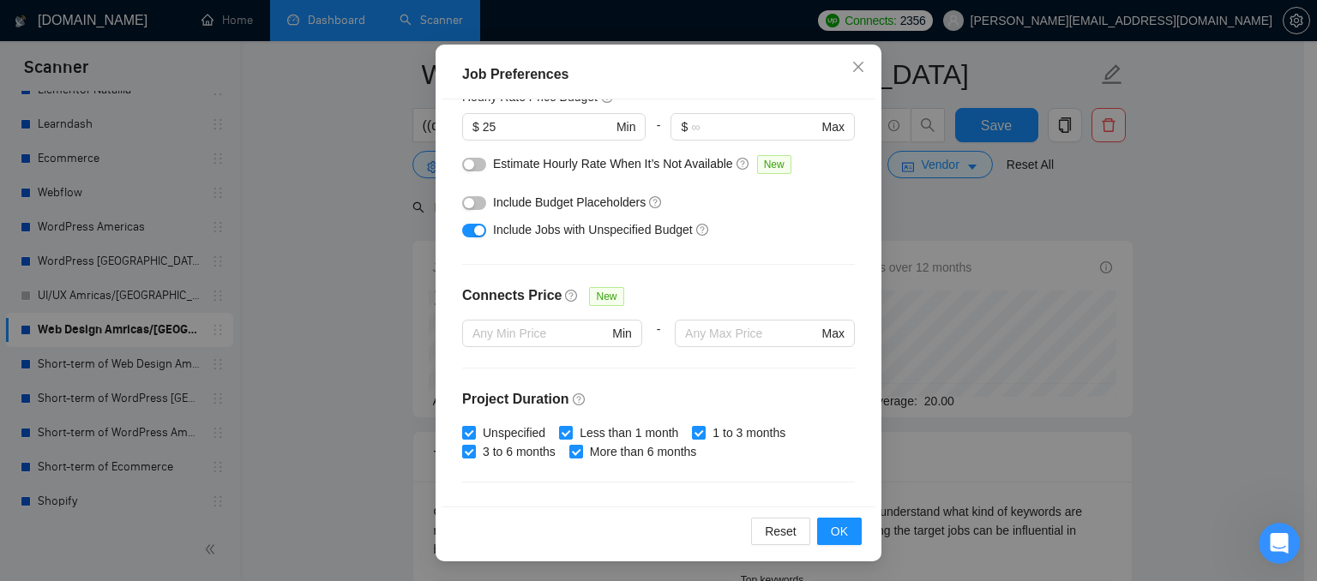
scroll to position [257, 0]
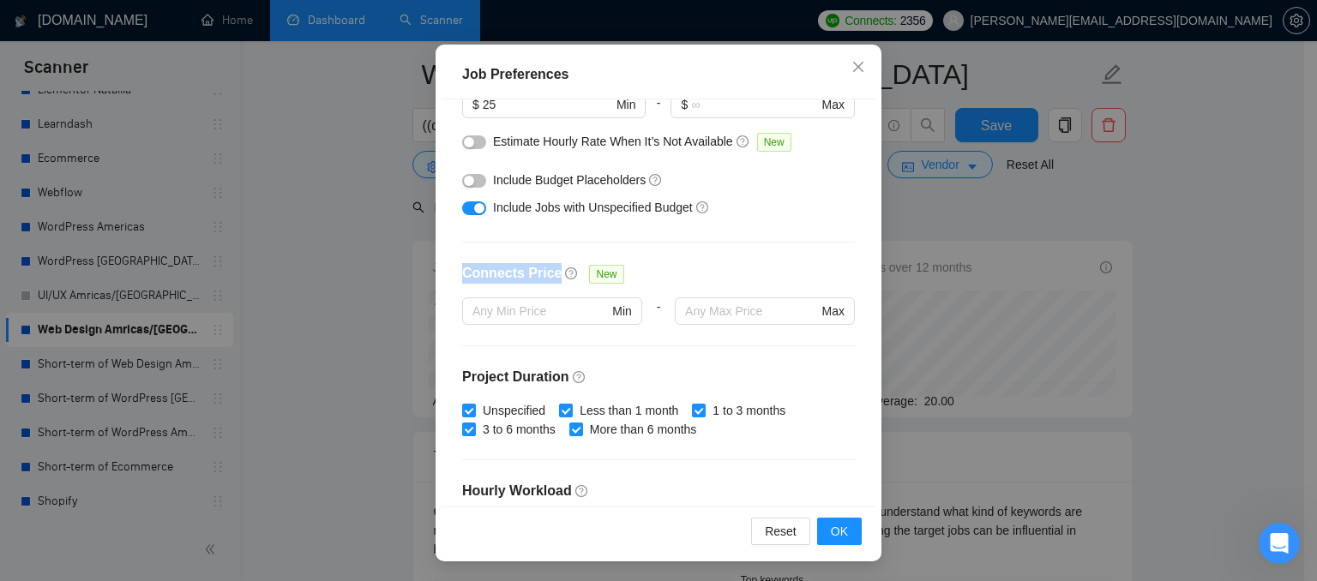
drag, startPoint x: 454, startPoint y: 273, endPoint x: 549, endPoint y: 267, distance: 94.5
click at [549, 267] on div "Budget Project Type All Fixed Price Hourly Rate Fixed Price Budget $ 1000 Min -…" at bounding box center [658, 302] width 434 height 407
click at [851, 69] on icon "close" at bounding box center [858, 67] width 14 height 14
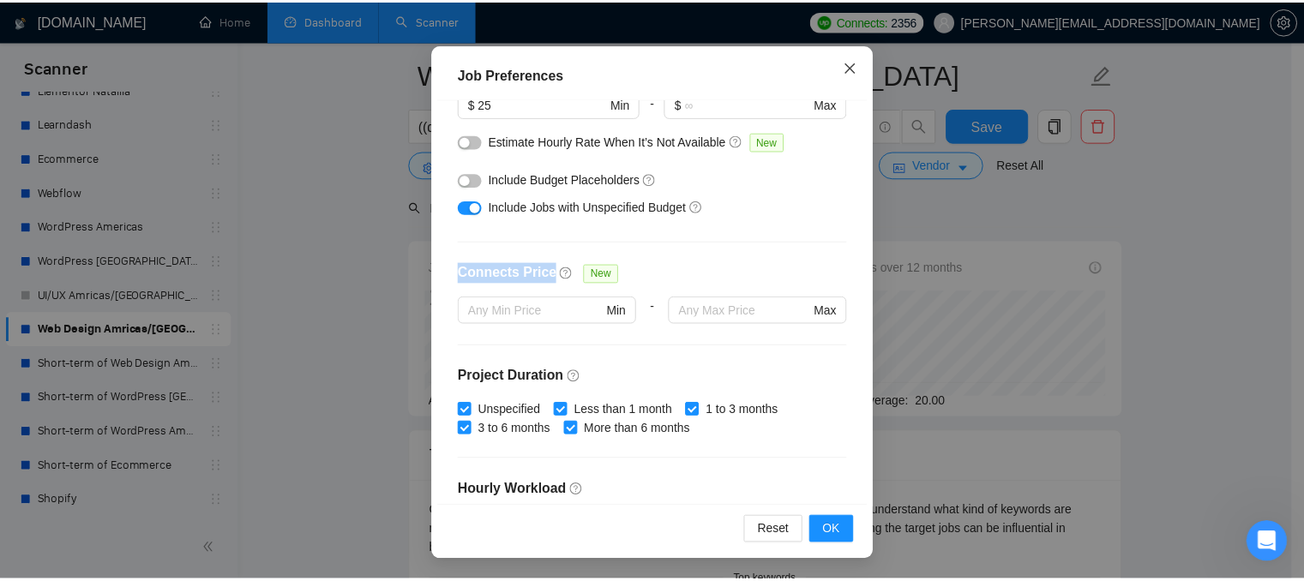
scroll to position [58, 0]
